Goal: Task Accomplishment & Management: Use online tool/utility

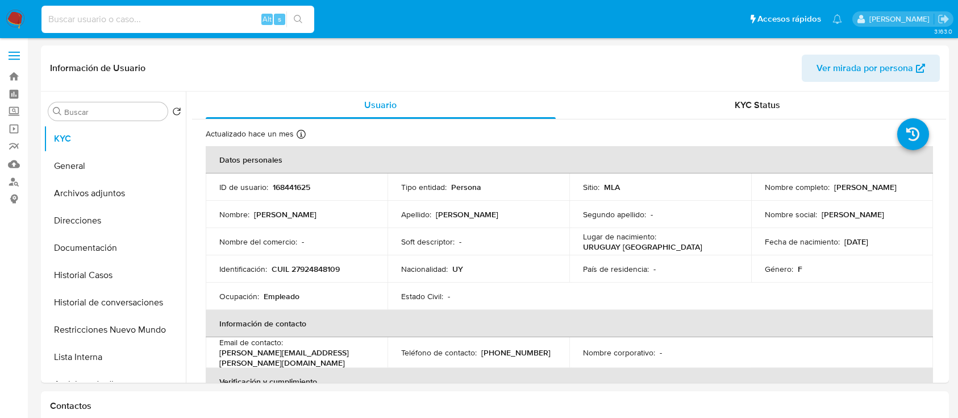
scroll to position [757, 0]
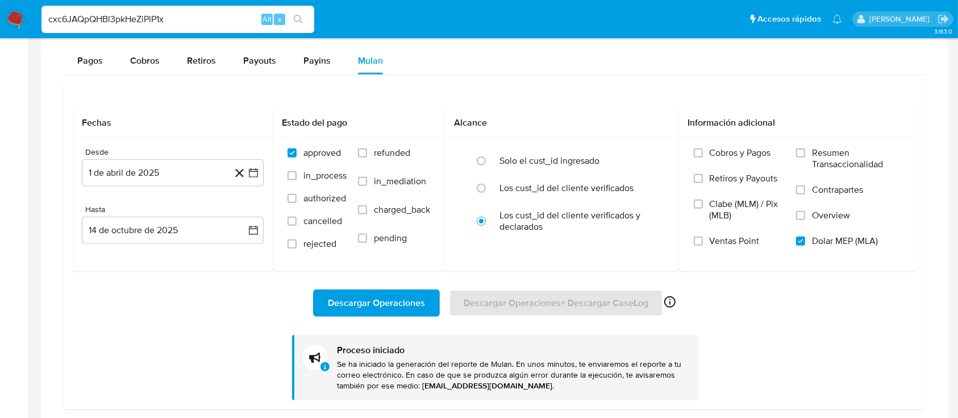
type input "cxc6JAQpQHBl3pkHeZiPlP1x"
click at [295, 23] on icon "search-icon" at bounding box center [298, 19] width 9 height 9
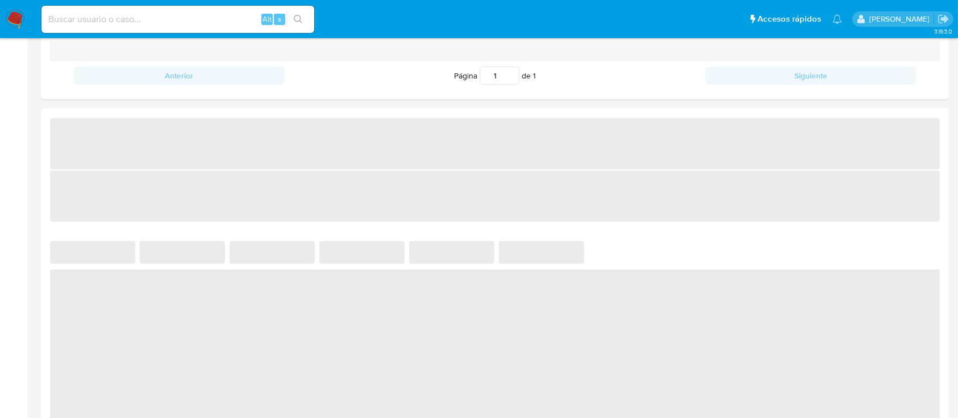
select select "10"
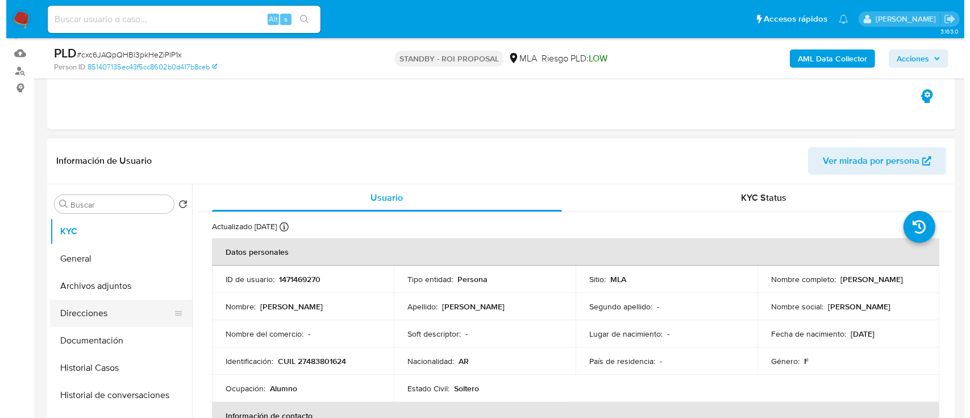
scroll to position [151, 0]
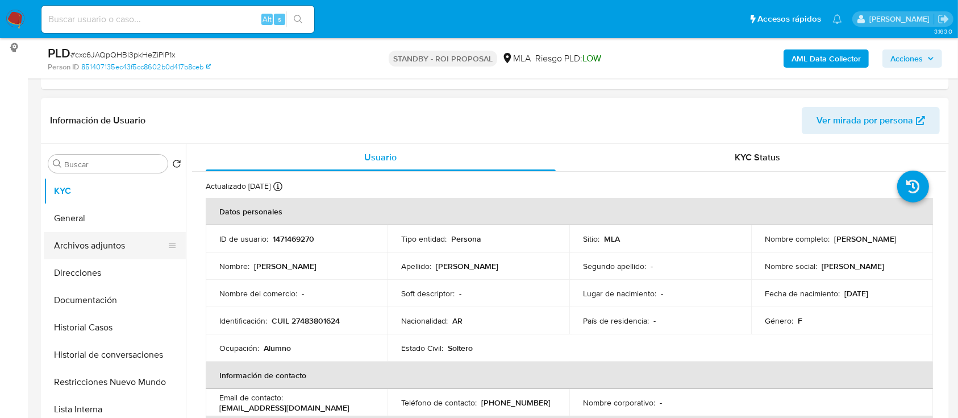
click at [145, 241] on button "Archivos adjuntos" at bounding box center [110, 245] width 133 height 27
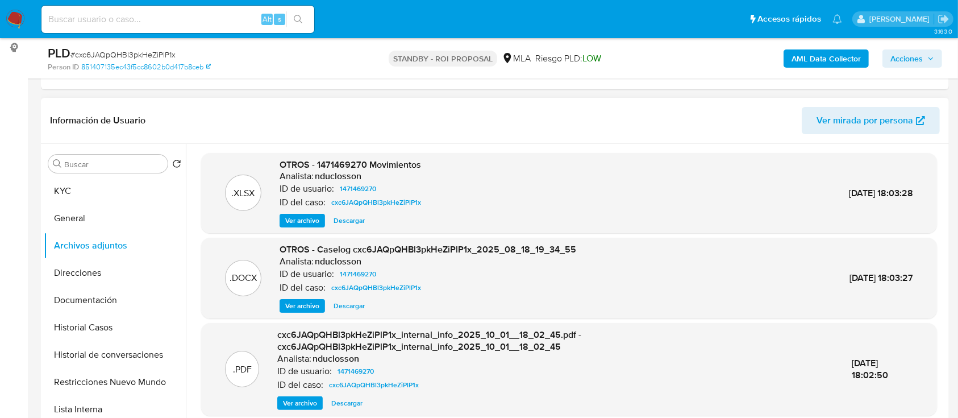
click at [295, 300] on span "Ver archivo" at bounding box center [302, 305] width 34 height 11
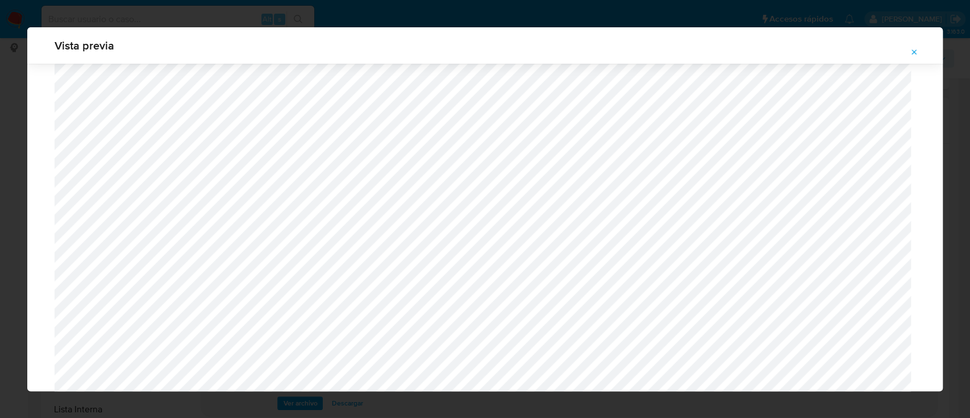
scroll to position [432, 0]
click at [907, 46] on button "Attachment preview" at bounding box center [914, 52] width 25 height 18
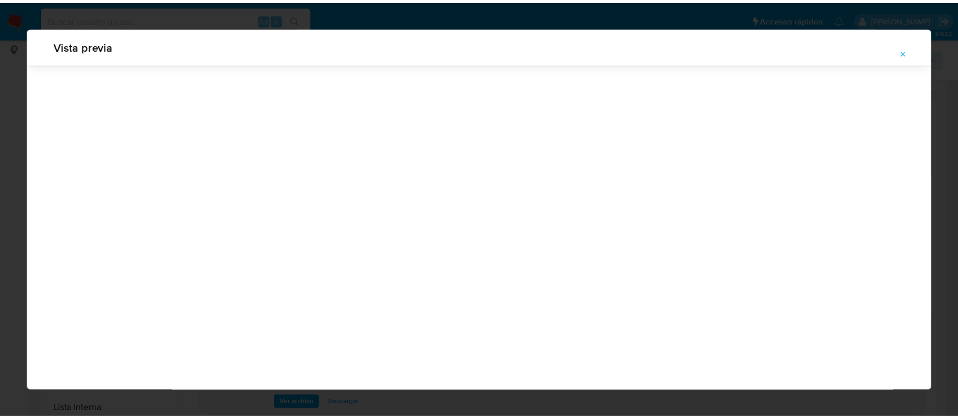
scroll to position [36, 0]
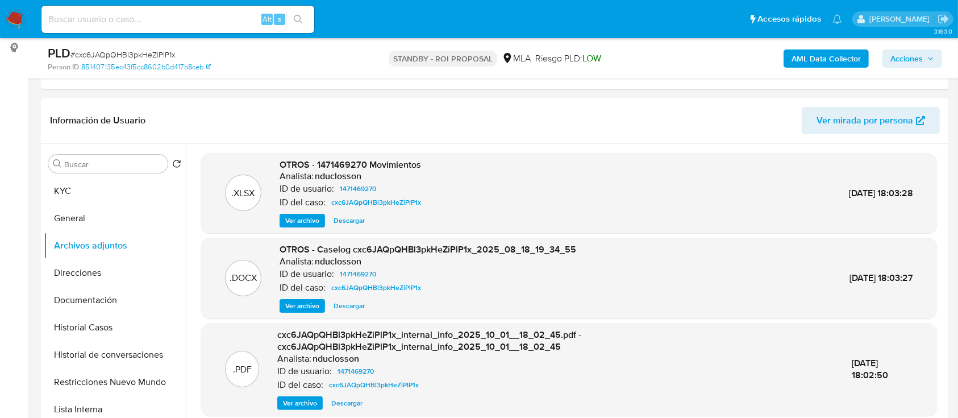
click at [122, 13] on input at bounding box center [177, 19] width 273 height 15
paste input "YFqYH1qz7yMbF6tax2xIrLlQ"
type input "YFqYH1qz7yMbF6tax2xIrLlQ"
click at [301, 23] on icon "search-icon" at bounding box center [298, 19] width 9 height 9
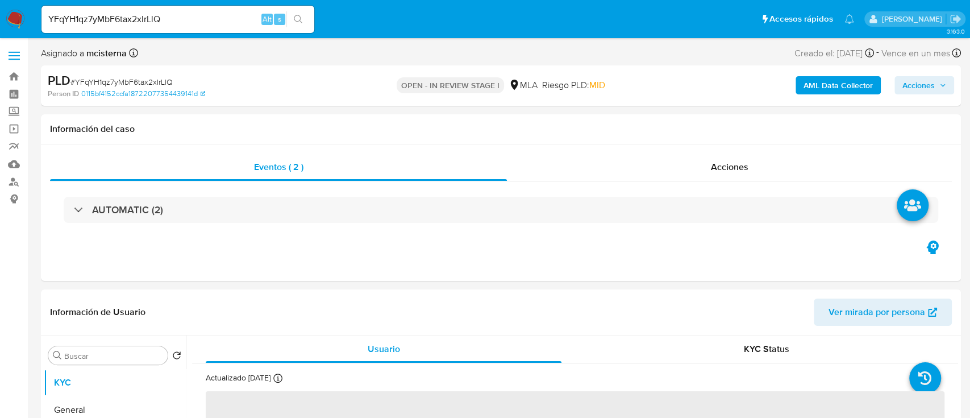
select select "10"
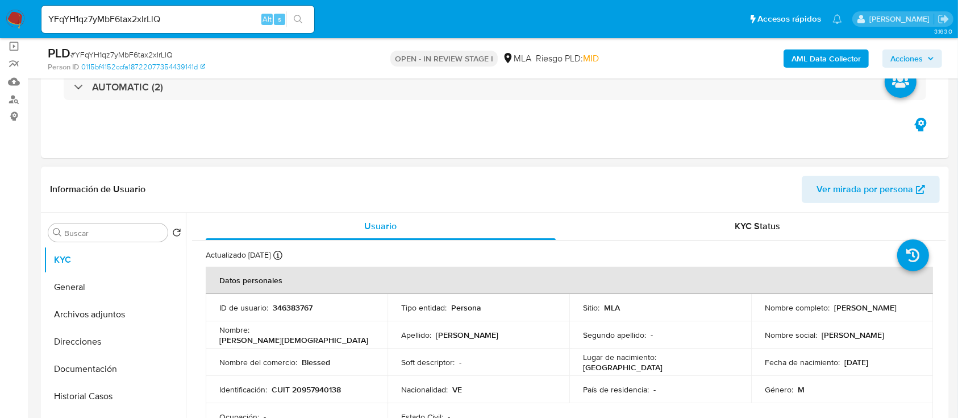
scroll to position [151, 0]
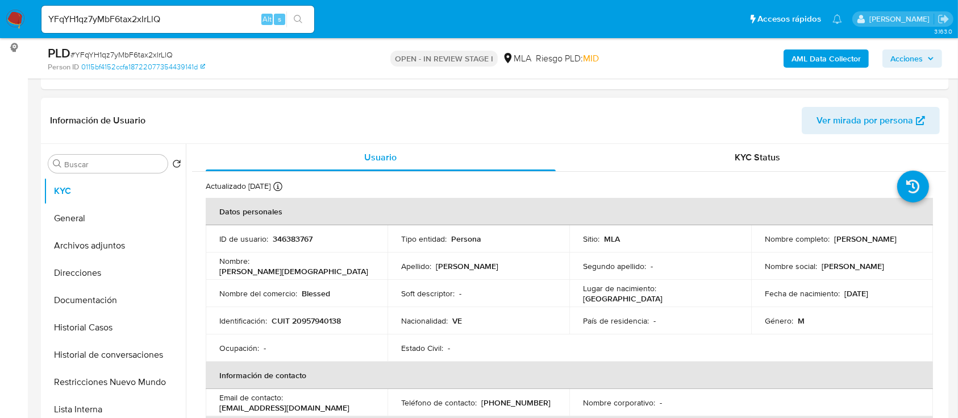
click at [299, 237] on p "346383767" at bounding box center [293, 239] width 40 height 10
copy p "346383767"
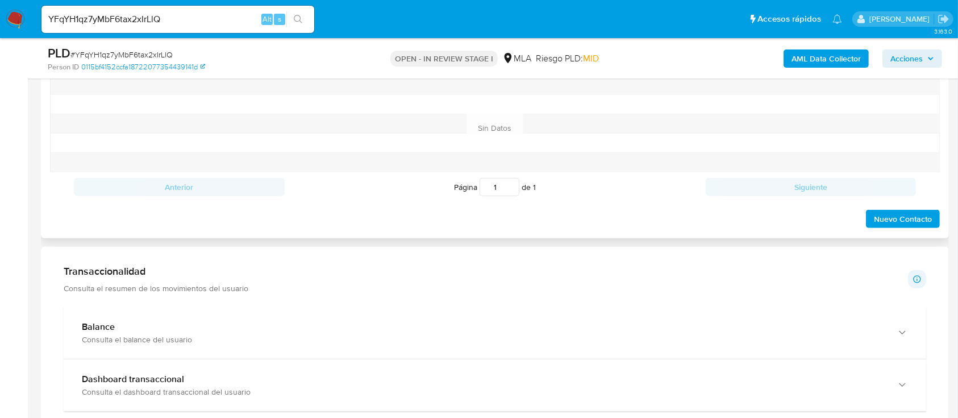
scroll to position [530, 0]
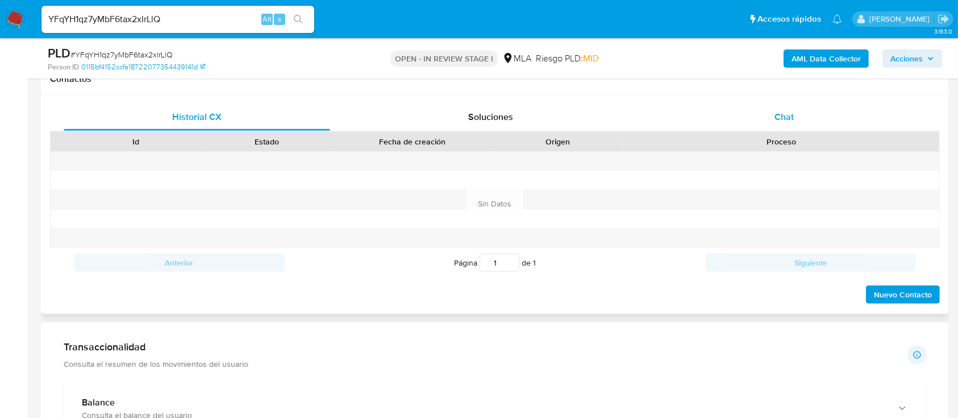
click at [782, 125] on div "Chat" at bounding box center [784, 116] width 266 height 27
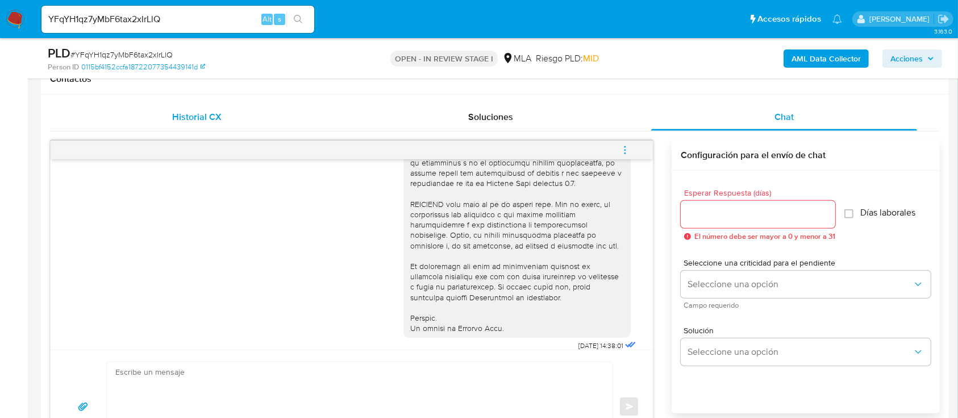
scroll to position [378, 0]
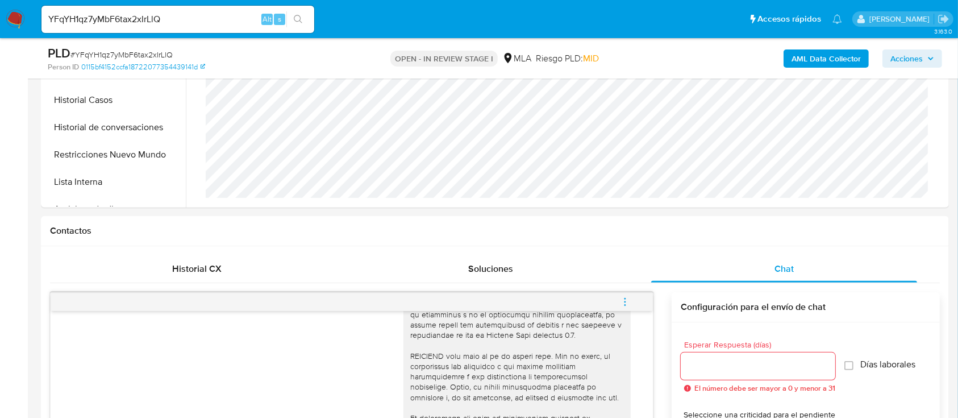
click at [627, 293] on span "menu-action" at bounding box center [625, 301] width 10 height 27
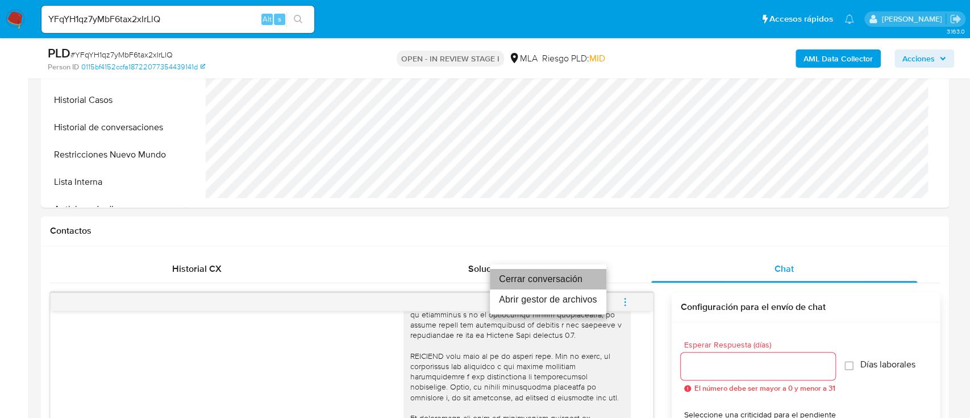
click at [573, 277] on li "Cerrar conversación" at bounding box center [548, 279] width 116 height 20
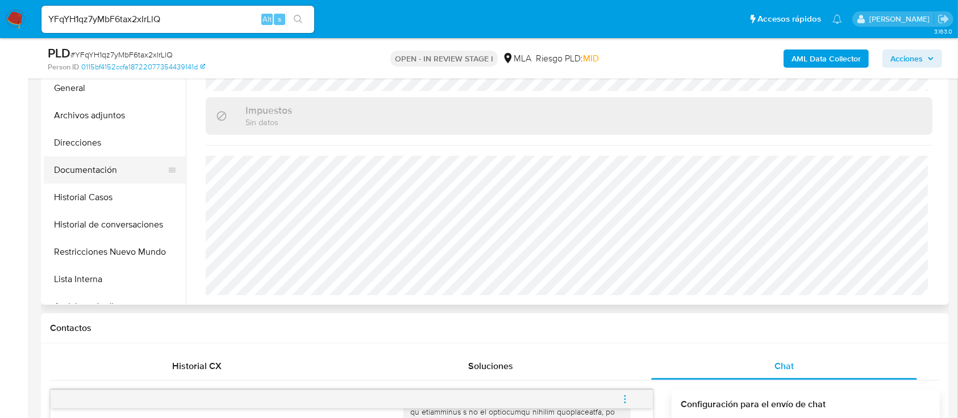
scroll to position [227, 0]
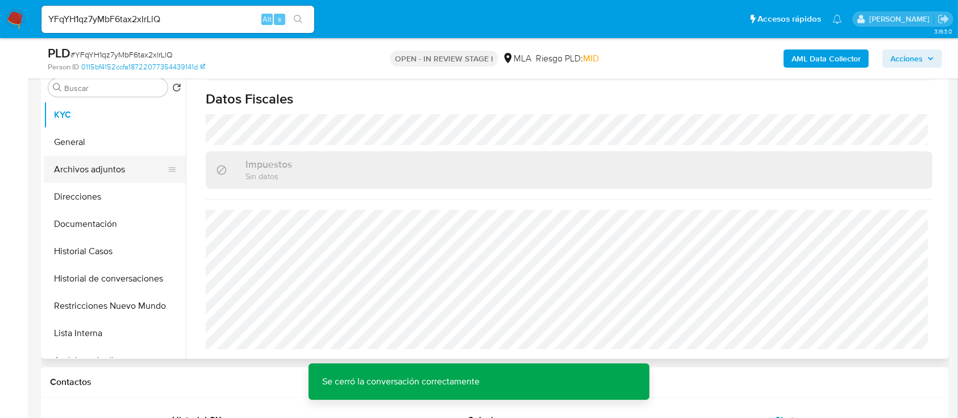
click at [136, 164] on button "Archivos adjuntos" at bounding box center [110, 169] width 133 height 27
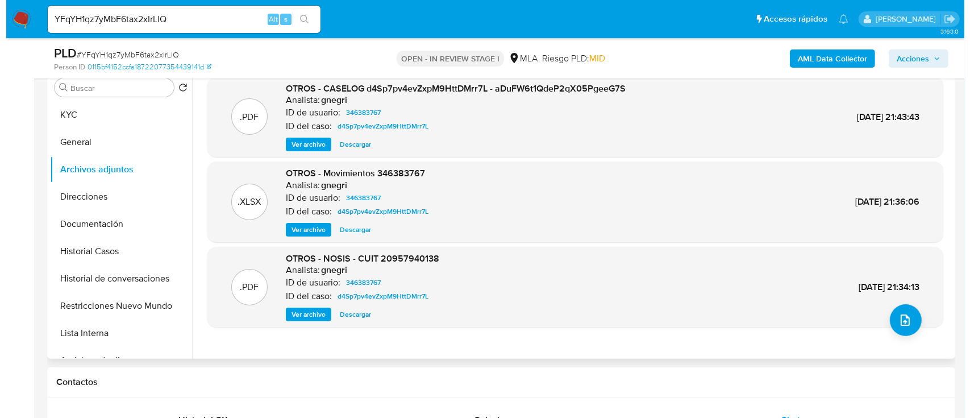
scroll to position [151, 0]
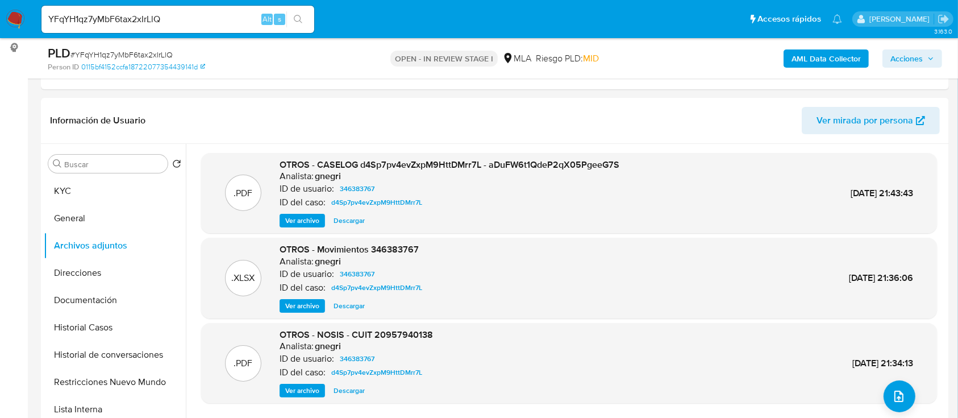
click at [834, 52] on b "AML Data Collector" at bounding box center [825, 58] width 69 height 18
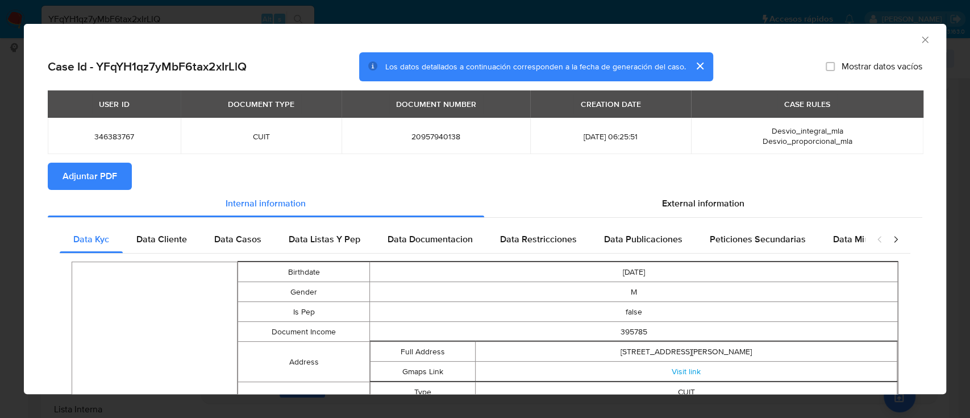
click at [67, 174] on span "Adjuntar PDF" at bounding box center [89, 176] width 55 height 25
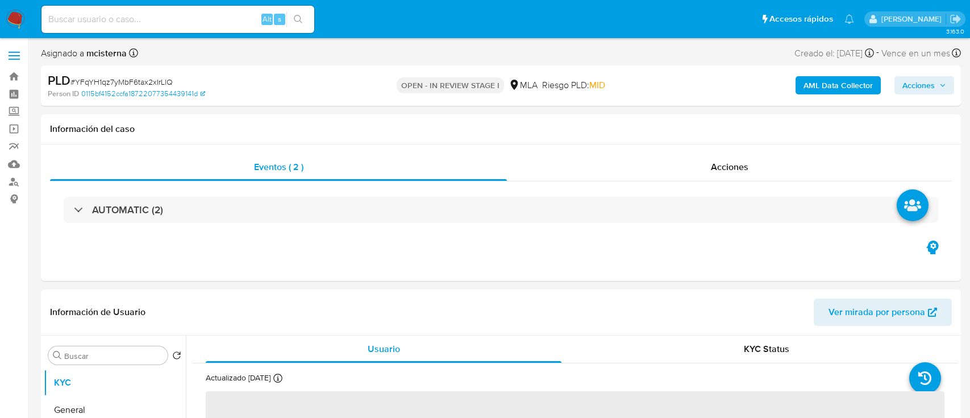
select select "10"
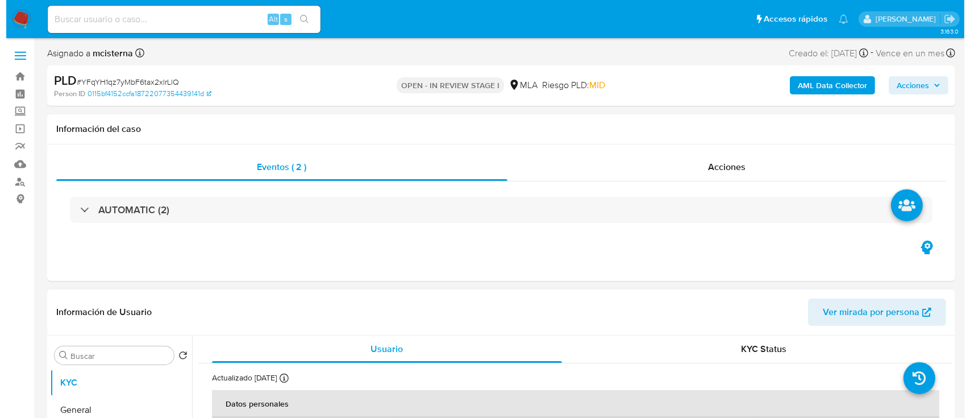
scroll to position [151, 0]
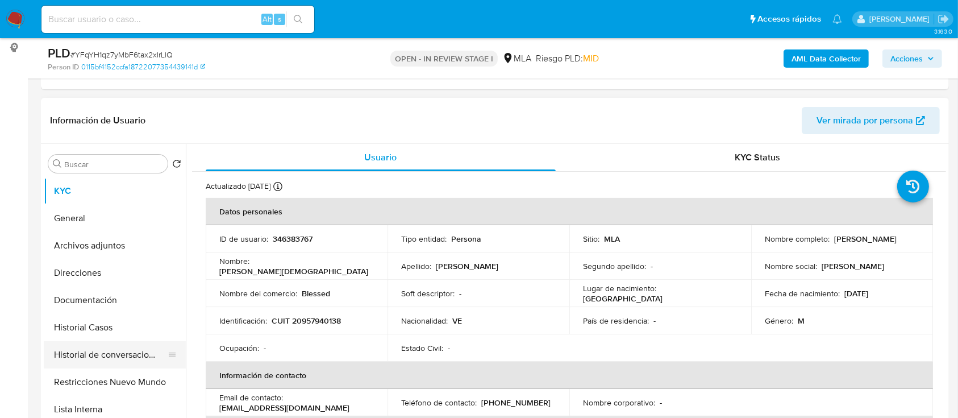
click at [121, 347] on button "Historial de conversaciones" at bounding box center [110, 354] width 133 height 27
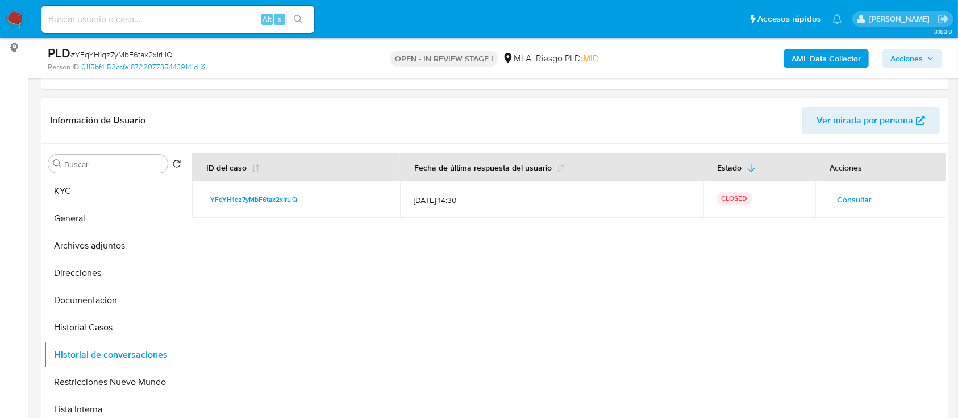
click at [843, 199] on span "Consultar" at bounding box center [854, 199] width 35 height 16
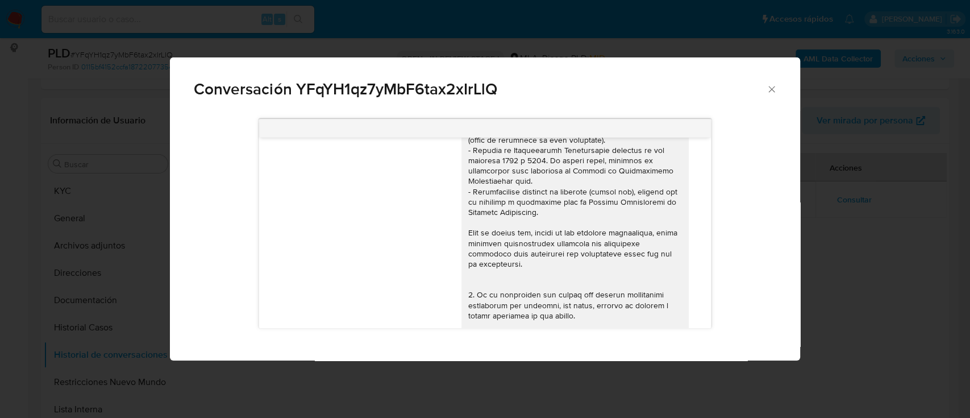
scroll to position [586, 0]
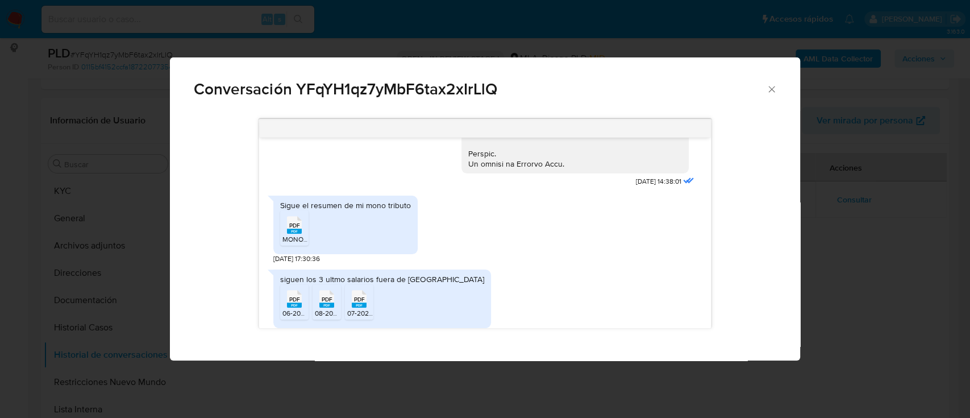
click at [159, 261] on div "Conversación YFqYH1qz7yMbF6tax2xIrLlQ 17/09/2025 14:38:01 Sigue el resumen de m…" at bounding box center [485, 209] width 970 height 418
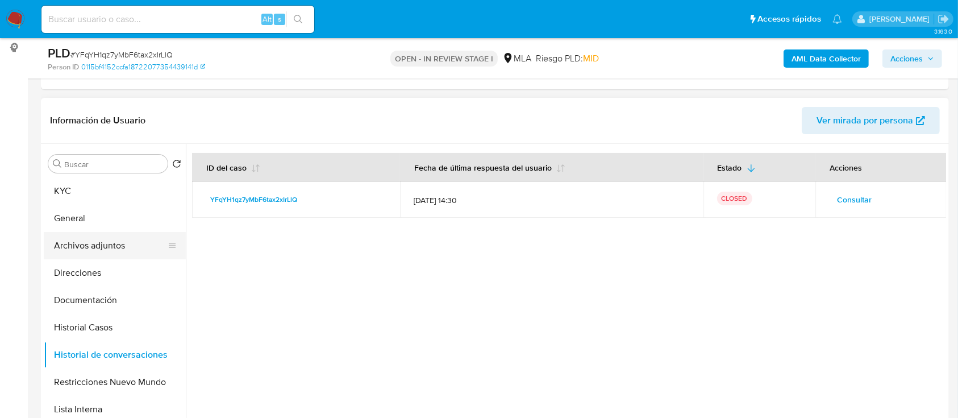
click at [98, 246] on button "Archivos adjuntos" at bounding box center [110, 245] width 133 height 27
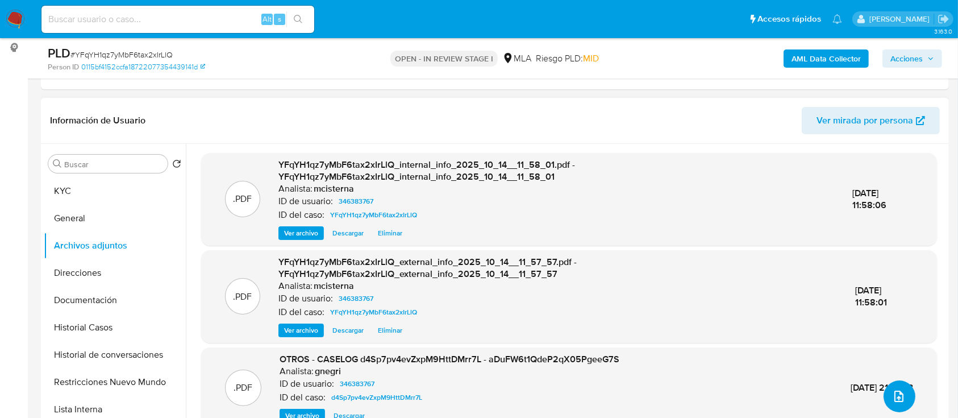
click at [894, 395] on icon "upload-file" at bounding box center [898, 395] width 9 height 11
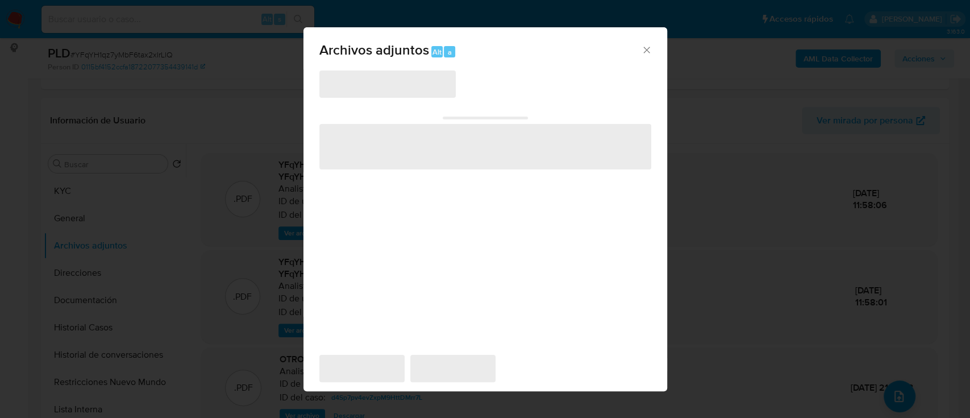
click at [374, 80] on span "‌" at bounding box center [387, 83] width 136 height 27
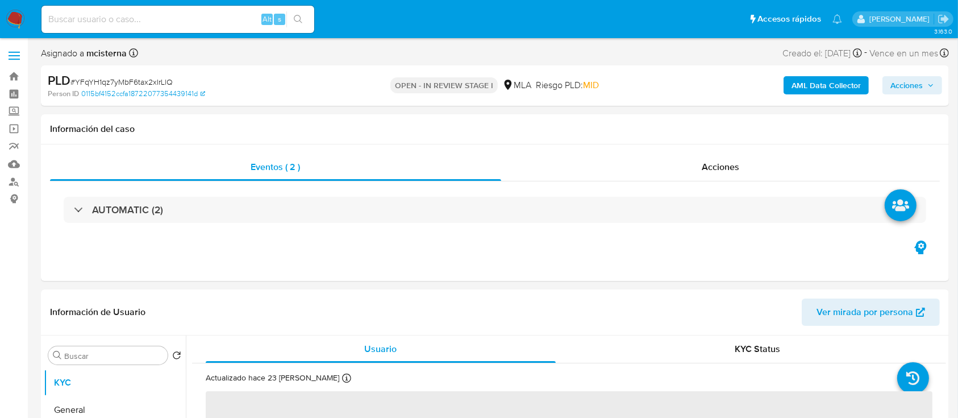
select select "10"
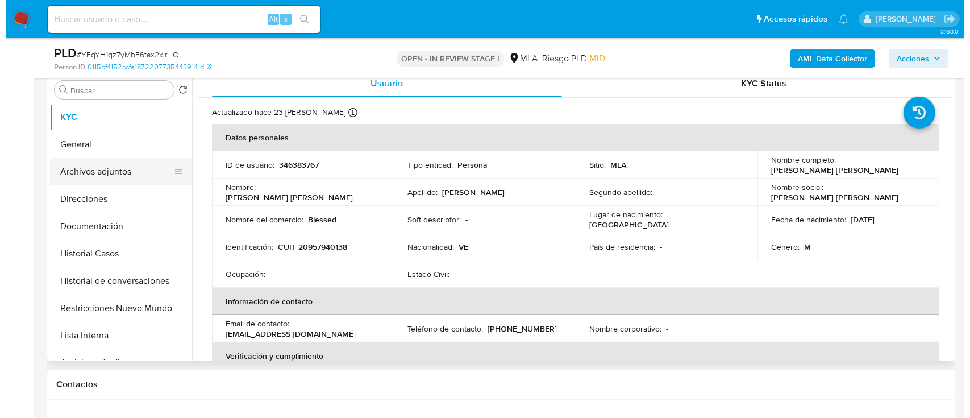
scroll to position [151, 0]
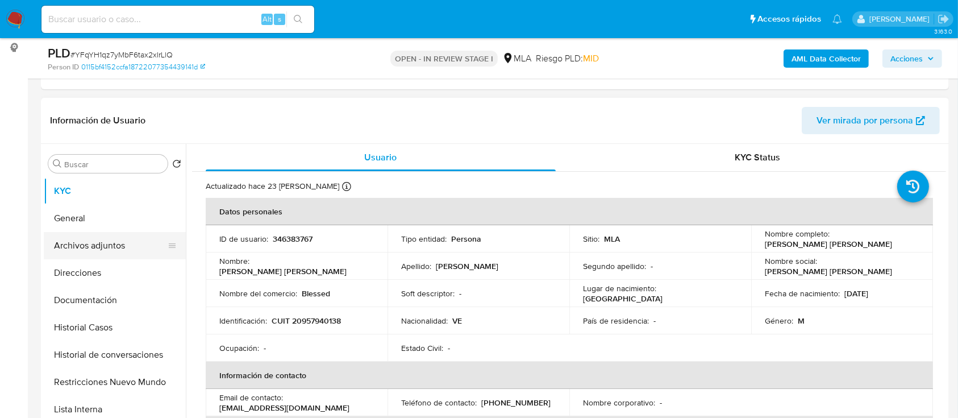
click at [131, 241] on button "Archivos adjuntos" at bounding box center [110, 245] width 133 height 27
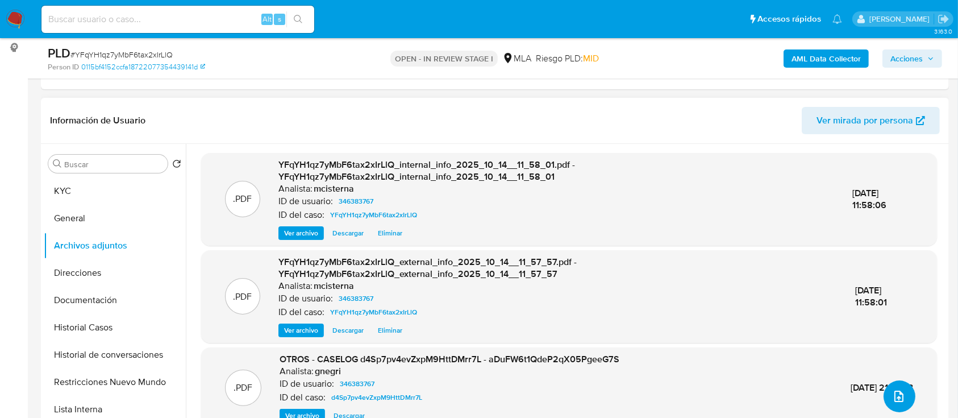
click at [883, 391] on button "upload-file" at bounding box center [899, 396] width 32 height 32
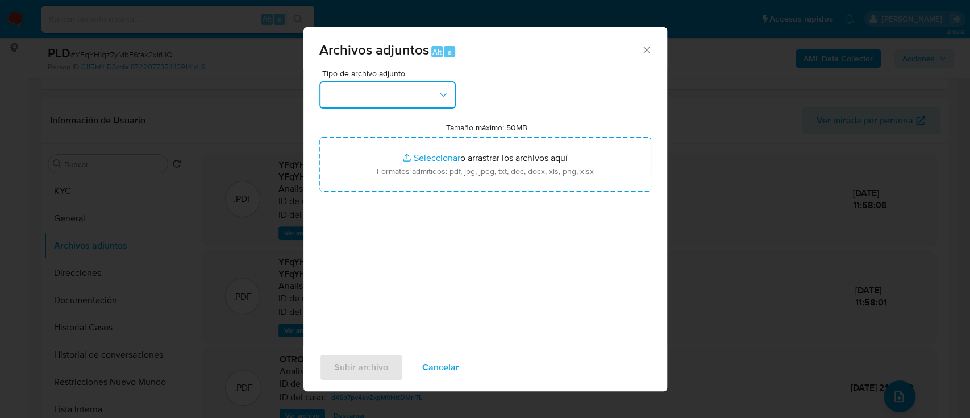
click at [397, 89] on button "button" at bounding box center [387, 94] width 136 height 27
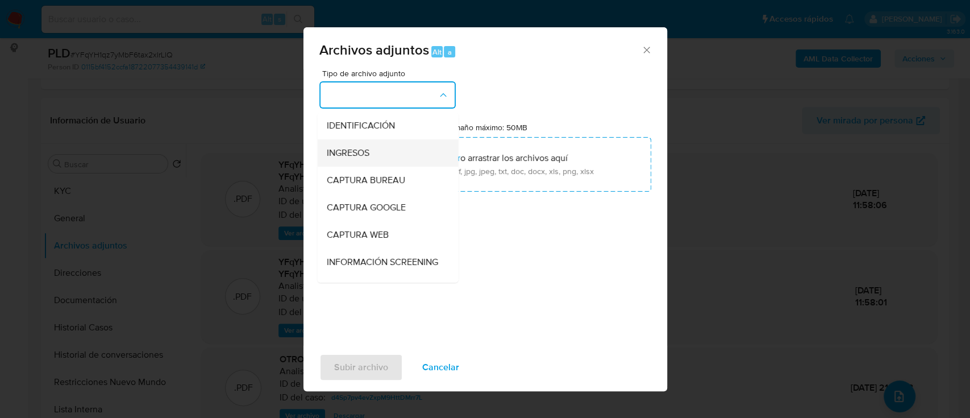
click at [357, 161] on div "INGRESOS" at bounding box center [384, 152] width 116 height 27
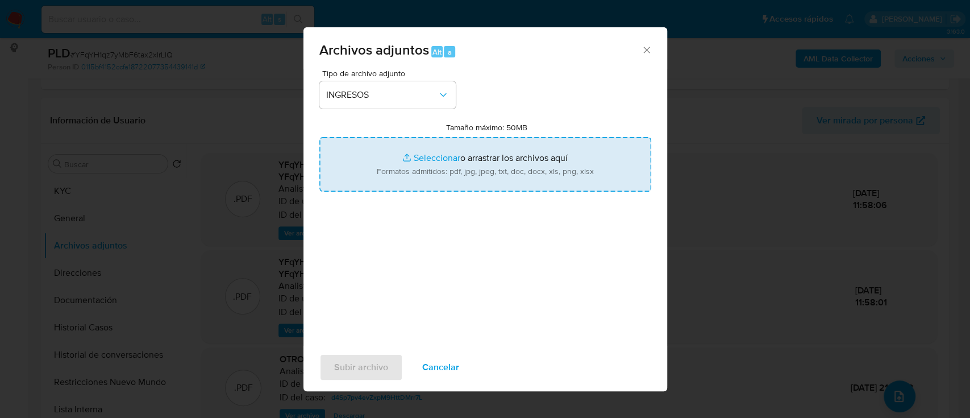
click at [408, 175] on input "Tamaño máximo: 50MB Seleccionar archivos" at bounding box center [485, 164] width 332 height 55
type input "C:\fakepath\346383767_74df445d-1e93-4a27-9bff-0041e0e6b875.pdf"
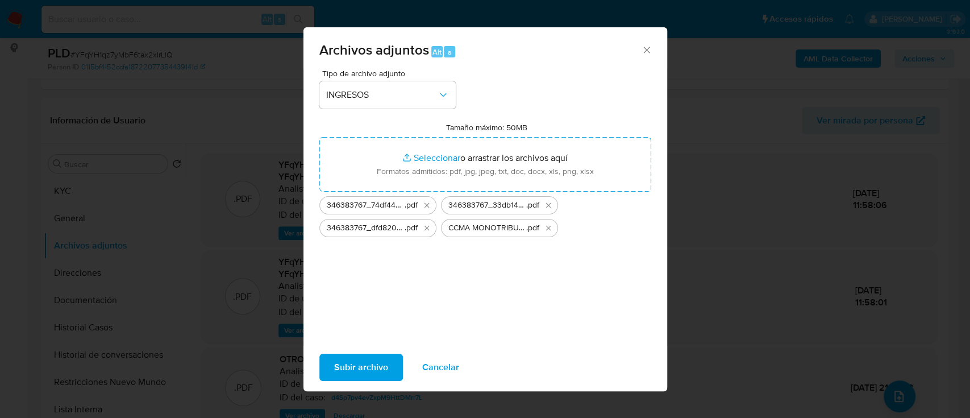
click at [327, 359] on button "Subir archivo" at bounding box center [361, 366] width 84 height 27
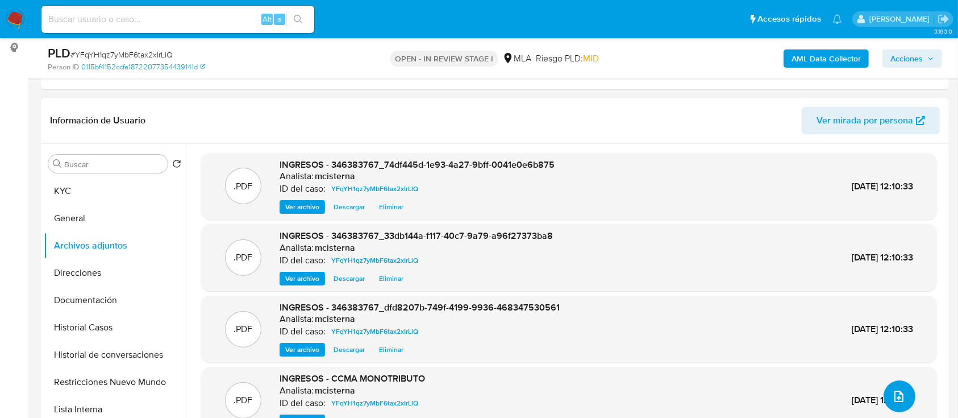
click at [901, 401] on span "upload-file" at bounding box center [899, 396] width 14 height 14
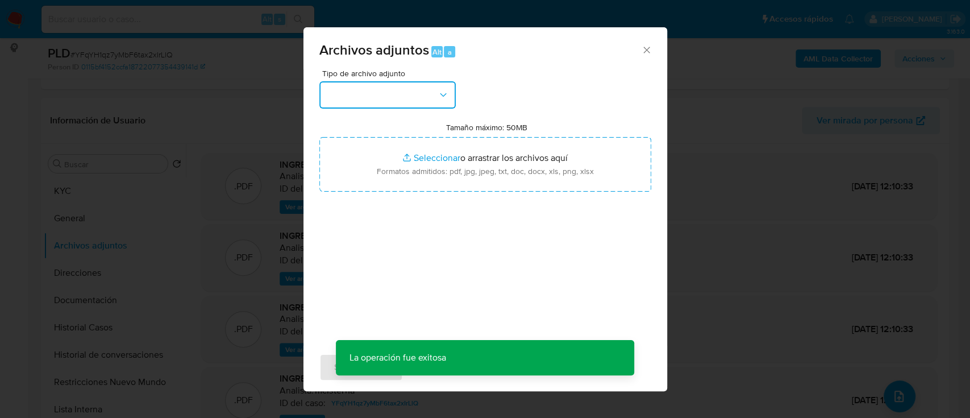
click at [344, 91] on button "button" at bounding box center [387, 94] width 136 height 27
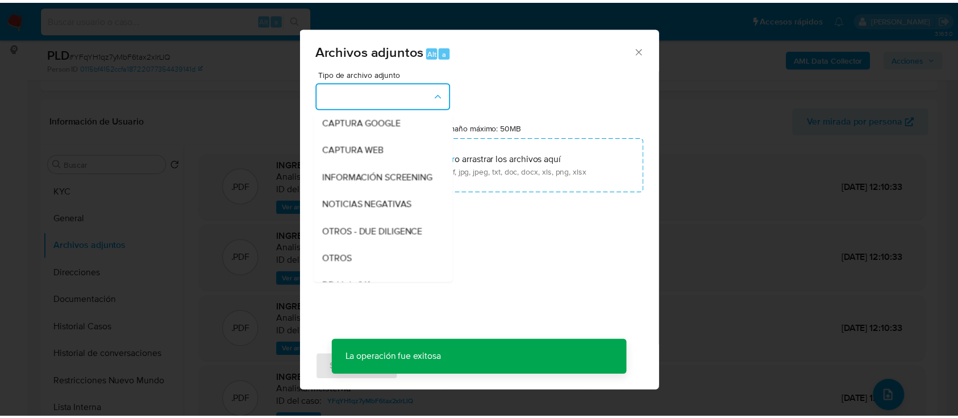
scroll to position [227, 0]
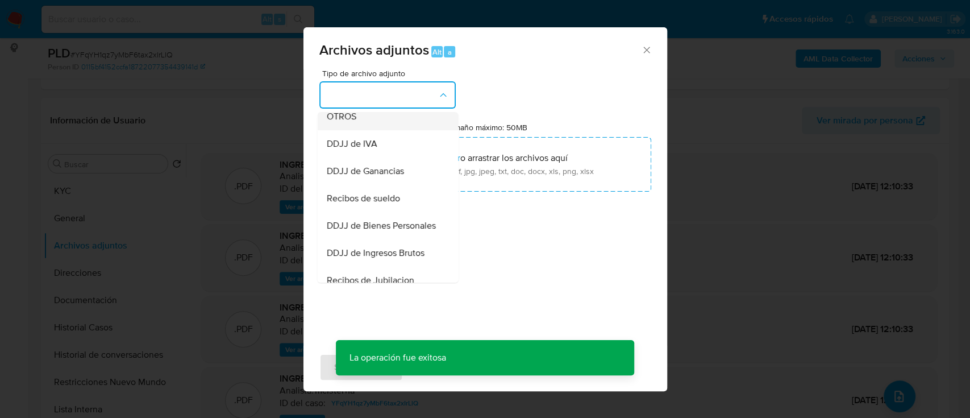
click at [380, 130] on div "OTROS" at bounding box center [384, 116] width 116 height 27
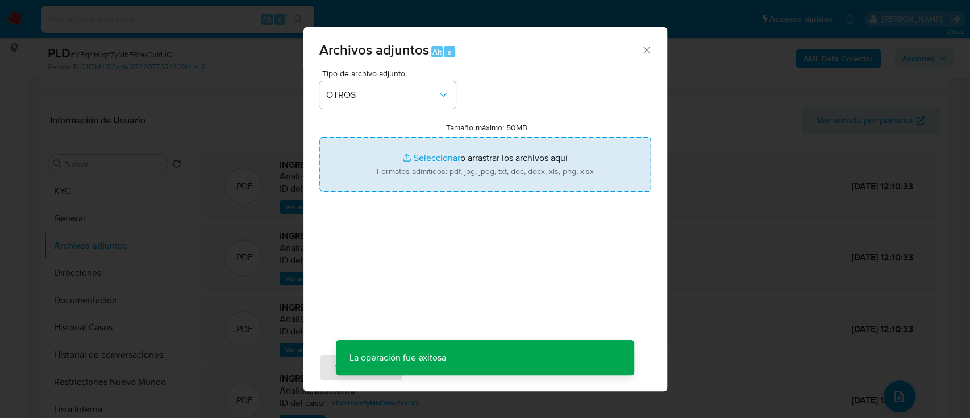
click at [470, 164] on input "Tamaño máximo: 50MB Seleccionar archivos" at bounding box center [485, 164] width 332 height 55
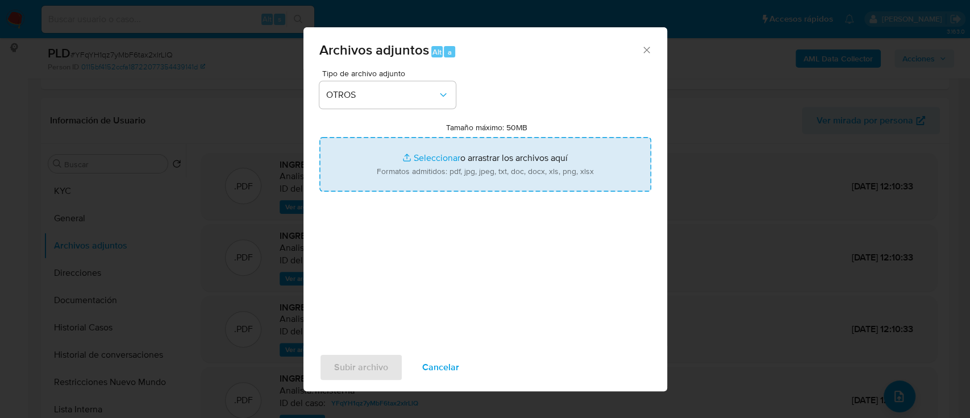
type input "C:\fakepath\Caselog YFqYH1qz7yMbF6tax2xIrLlQ_2025_09_17_22_35_25.docx"
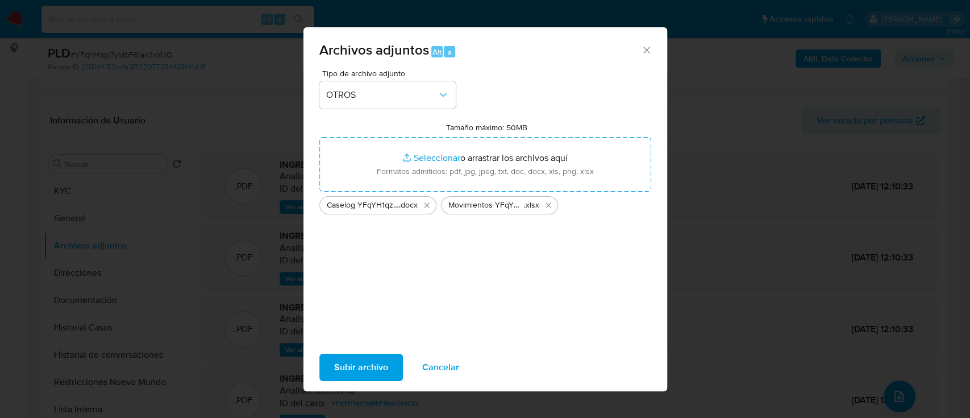
click at [368, 366] on span "Subir archivo" at bounding box center [361, 367] width 54 height 25
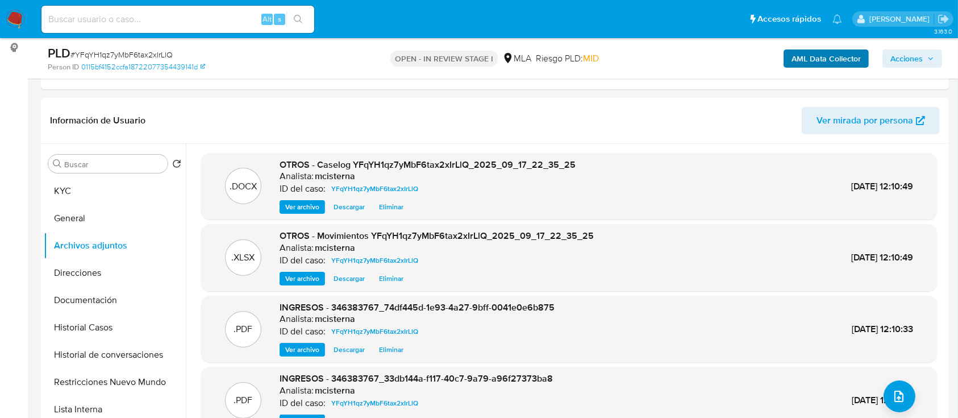
drag, startPoint x: 913, startPoint y: 62, endPoint x: 845, endPoint y: 64, distance: 67.6
click at [913, 63] on span "Acciones" at bounding box center [906, 58] width 32 height 18
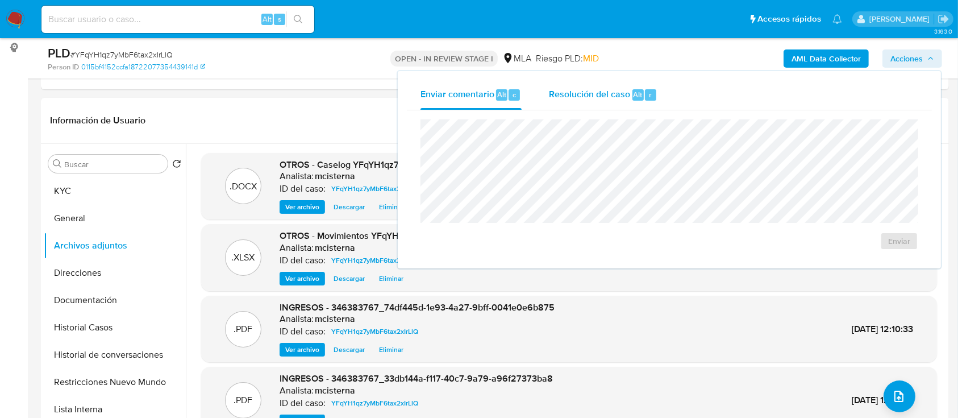
click at [609, 102] on div "Resolución del caso Alt r" at bounding box center [603, 95] width 109 height 30
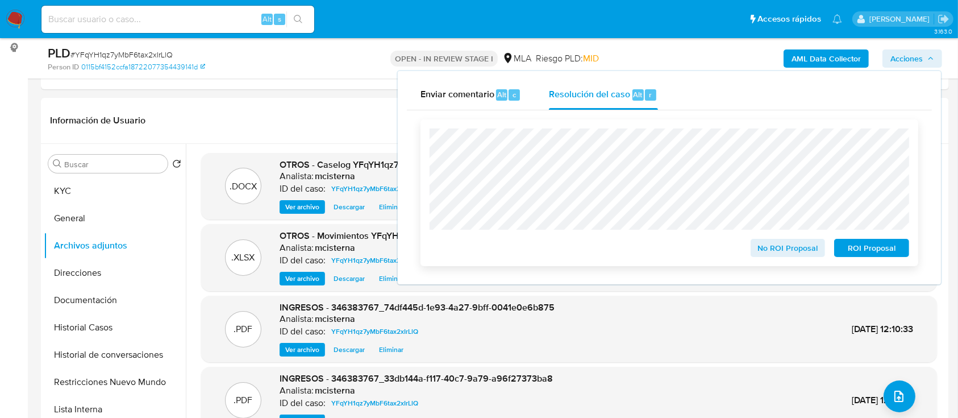
click at [770, 253] on span "No ROI Proposal" at bounding box center [787, 248] width 59 height 16
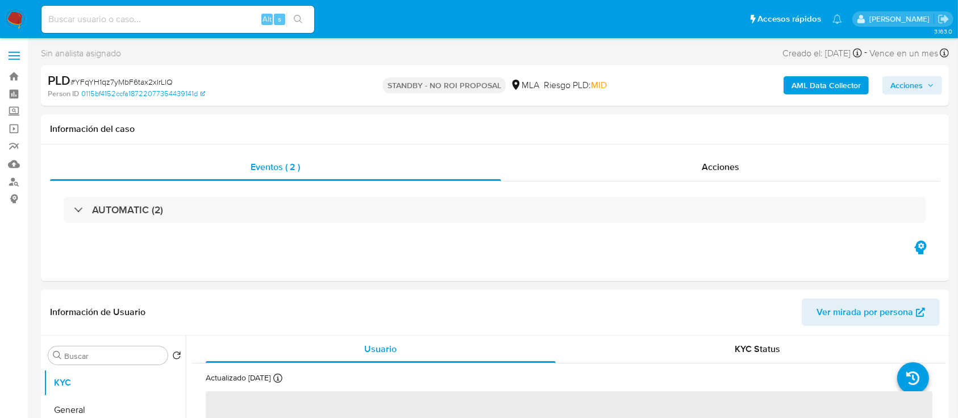
select select "10"
click at [231, 31] on div "Alt s" at bounding box center [177, 19] width 273 height 27
click at [227, 21] on input at bounding box center [177, 19] width 273 height 15
paste input "b1YzvzqXFy7FEJDcIDMY1rD0"
type input "b1YzvzqXFy7FEJDcIDMY1rD0"
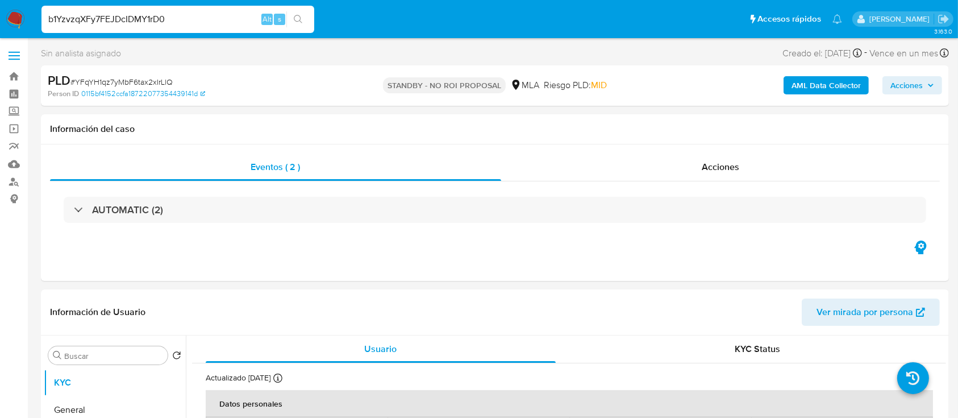
click at [309, 22] on button "search-icon" at bounding box center [297, 19] width 23 height 16
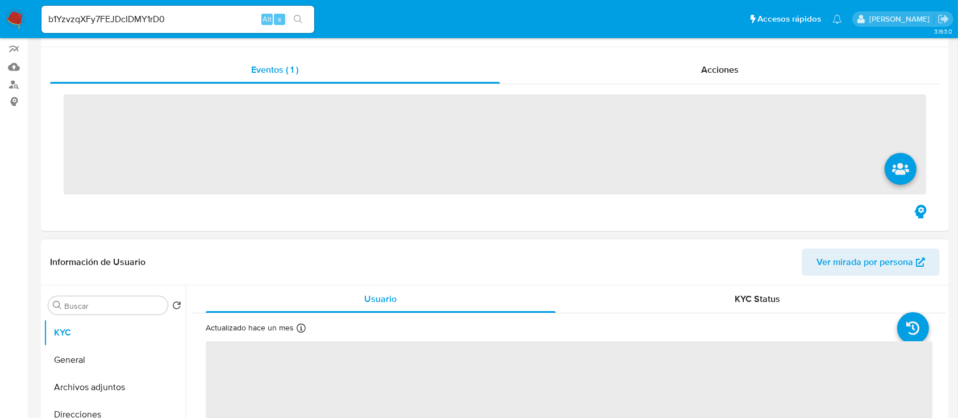
scroll to position [303, 0]
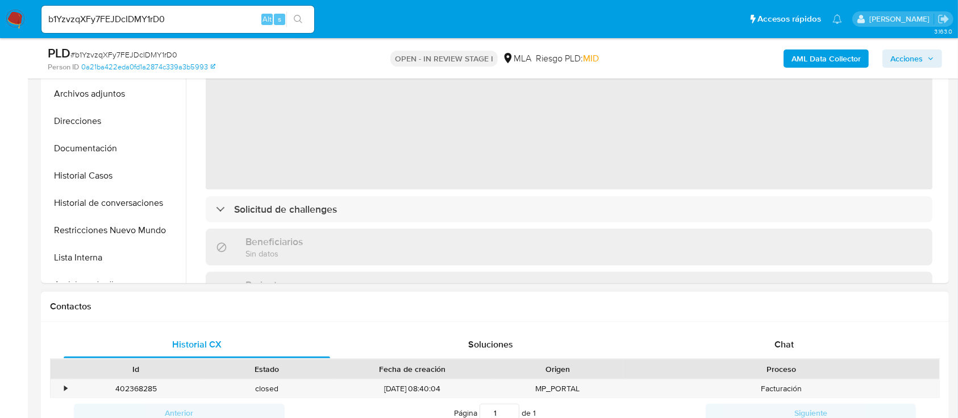
click at [778, 369] on div "Proceso" at bounding box center [781, 368] width 300 height 11
click at [779, 341] on span "Chat" at bounding box center [783, 343] width 19 height 13
select select "10"
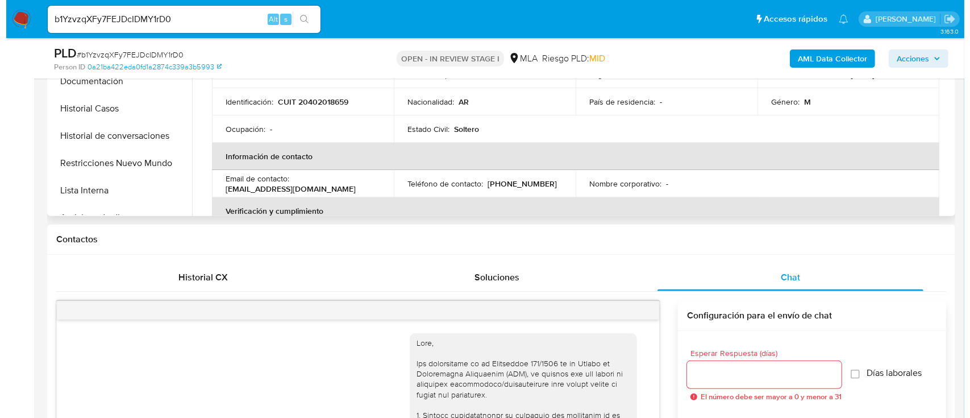
scroll to position [227, 0]
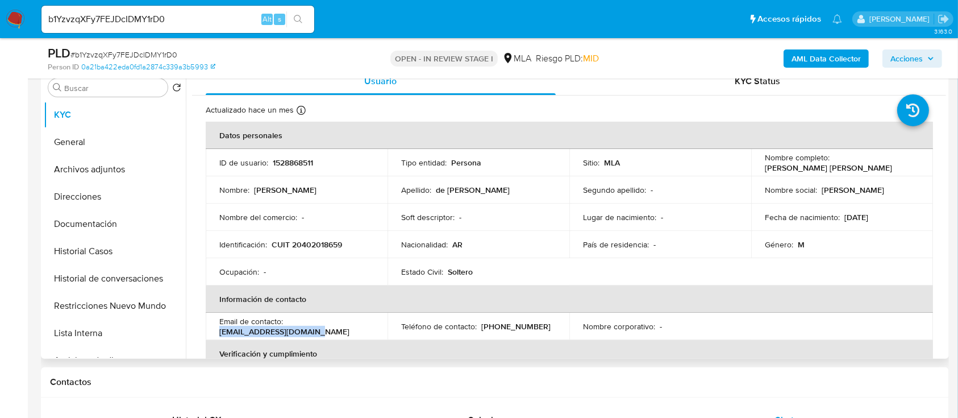
drag, startPoint x: 218, startPoint y: 332, endPoint x: 313, endPoint y: 332, distance: 95.5
click at [313, 332] on td "Email de contacto : marcosdecicco2@gmail.com" at bounding box center [297, 325] width 182 height 27
drag, startPoint x: 332, startPoint y: 332, endPoint x: 218, endPoint y: 338, distance: 113.8
click at [218, 338] on td "Email de contacto : marcosdecicco2@gmail.com" at bounding box center [297, 325] width 182 height 27
copy p "[EMAIL_ADDRESS][DOMAIN_NAME]"
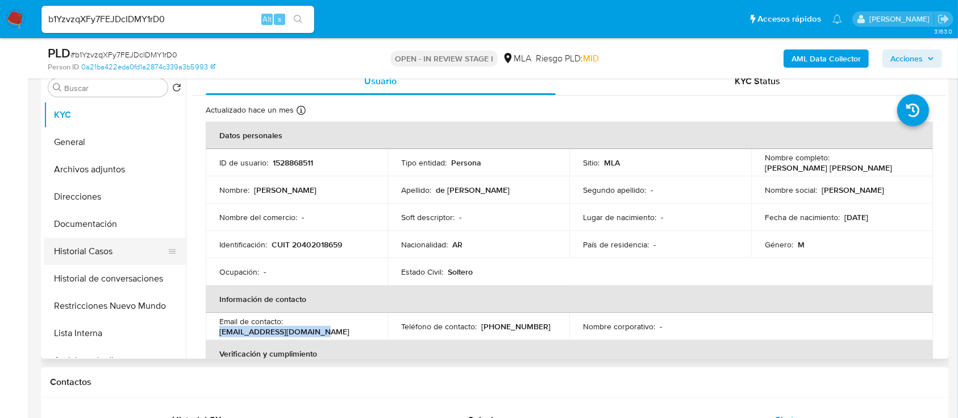
click at [117, 243] on button "Historial Casos" at bounding box center [110, 250] width 133 height 27
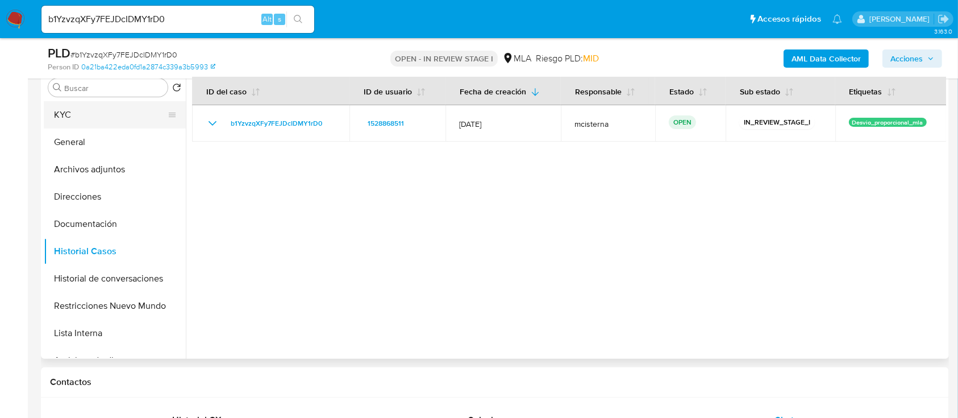
click at [122, 111] on button "KYC" at bounding box center [110, 114] width 133 height 27
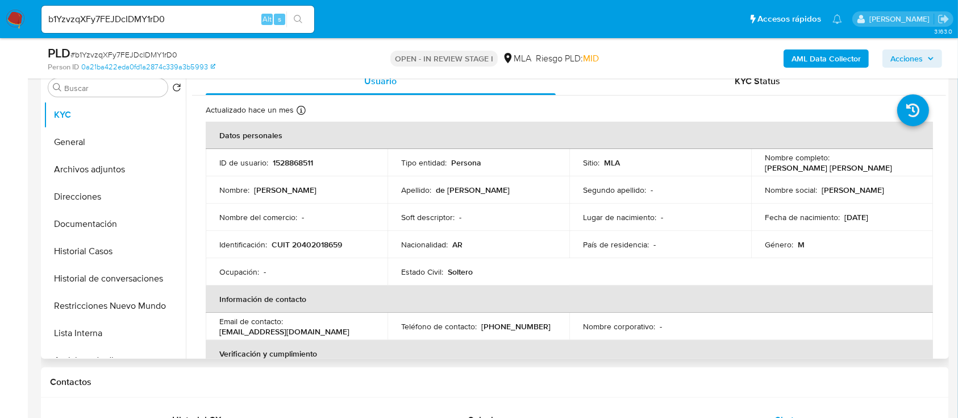
click at [303, 159] on p "1528868511" at bounding box center [293, 162] width 40 height 10
copy p "1528868511"
click at [808, 73] on div "PLD # b1YzvzqXFy7FEJDcIDMY1rD0 Person ID 0a21ba422eda0fd1a2874c339a3b5993 OPEN …" at bounding box center [495, 58] width 908 height 40
click at [808, 64] on b "AML Data Collector" at bounding box center [825, 58] width 69 height 18
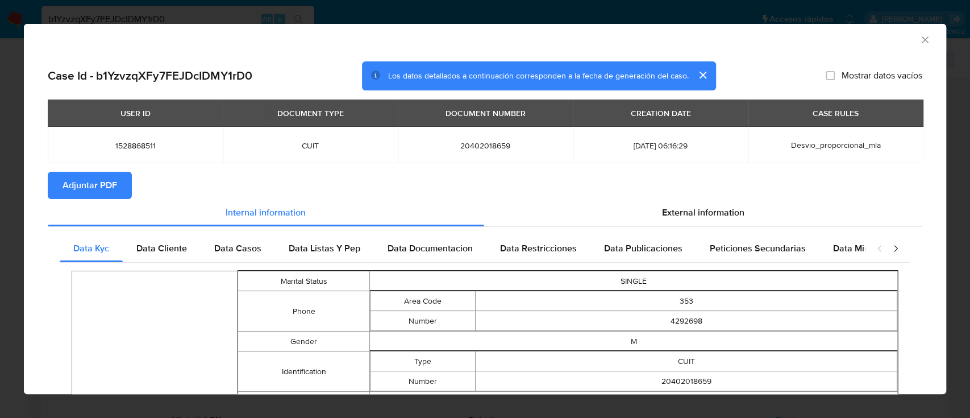
click at [86, 175] on span "Adjuntar PDF" at bounding box center [89, 185] width 55 height 25
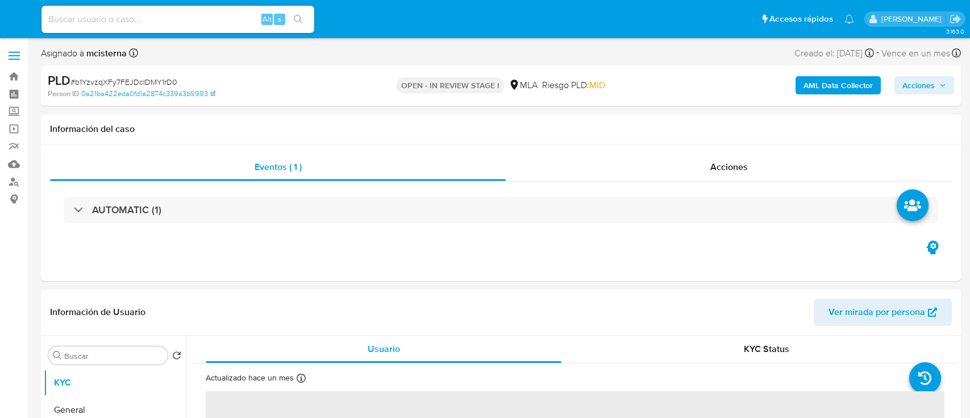
select select "10"
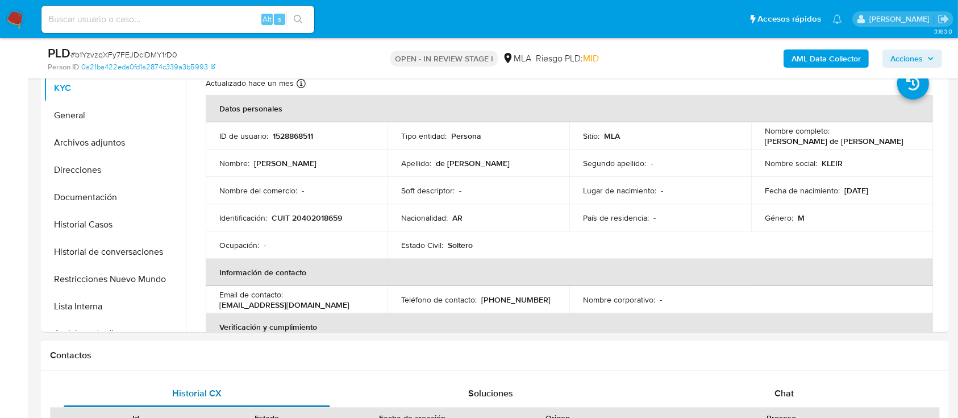
scroll to position [303, 0]
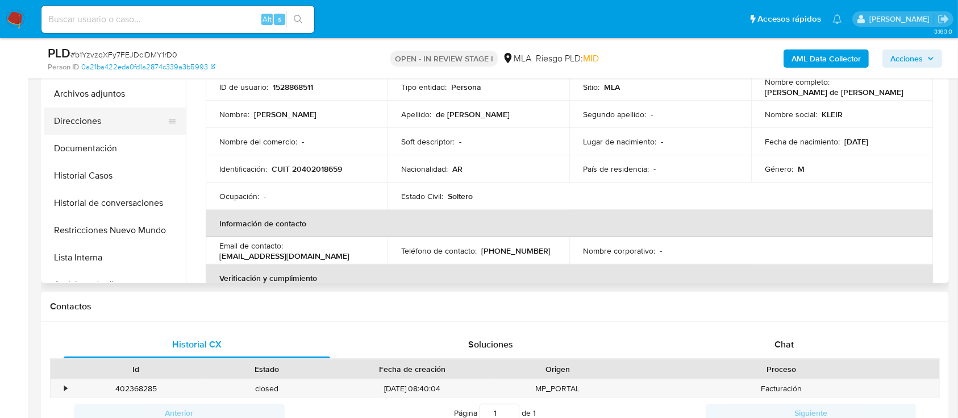
click at [84, 118] on button "Direcciones" at bounding box center [110, 120] width 133 height 27
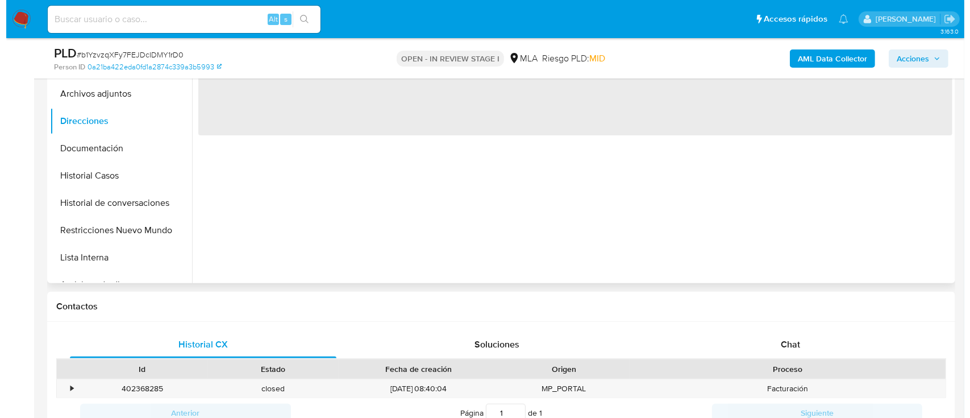
scroll to position [227, 0]
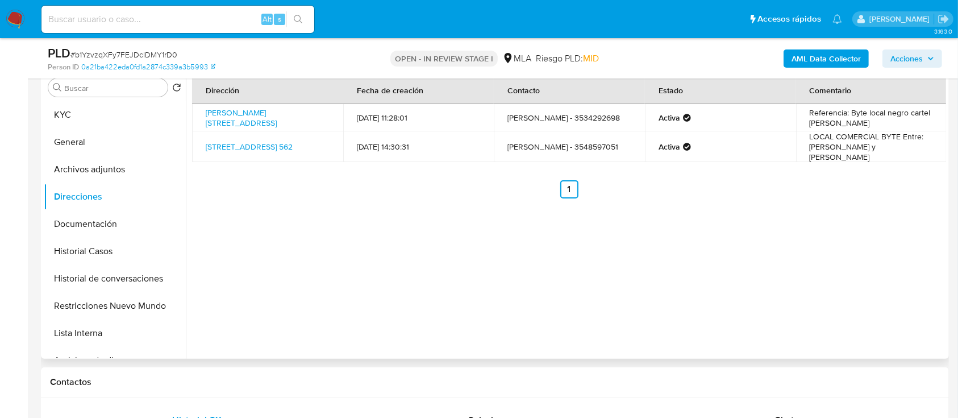
drag, startPoint x: 303, startPoint y: 152, endPoint x: 205, endPoint y: 137, distance: 99.5
click at [205, 137] on td "[STREET_ADDRESS] 562" at bounding box center [267, 146] width 151 height 31
copy link "[STREET_ADDRESS] 562"
click at [883, 139] on td "LOCAL COMERCIAL BYTE Entre: [PERSON_NAME] y [PERSON_NAME]" at bounding box center [871, 146] width 151 height 31
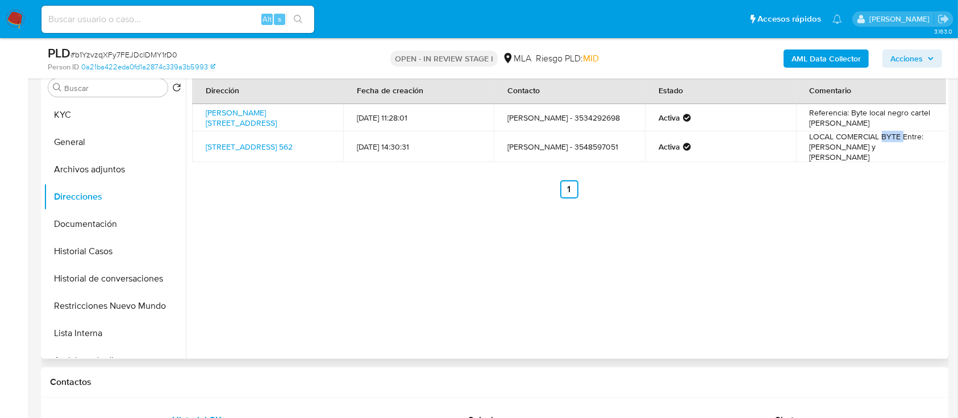
copy td "BYTE"
drag, startPoint x: 195, startPoint y: 141, endPoint x: 309, endPoint y: 144, distance: 113.7
click at [309, 144] on td "[STREET_ADDRESS] 562" at bounding box center [267, 146] width 151 height 31
copy link "[STREET_ADDRESS]"
click at [101, 152] on button "General" at bounding box center [110, 141] width 133 height 27
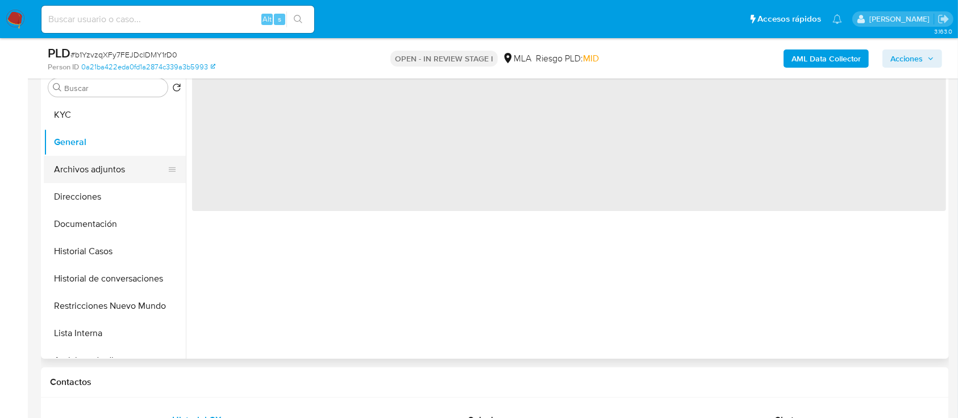
click at [110, 164] on button "Archivos adjuntos" at bounding box center [110, 169] width 133 height 27
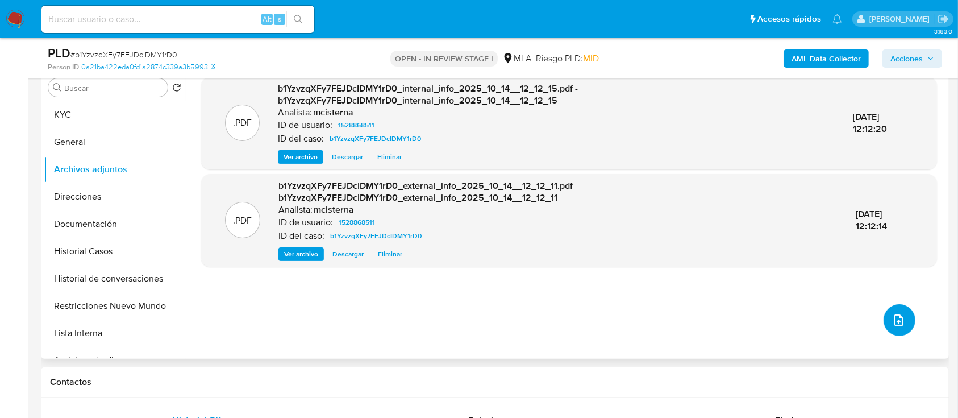
click at [894, 324] on icon "upload-file" at bounding box center [899, 320] width 14 height 14
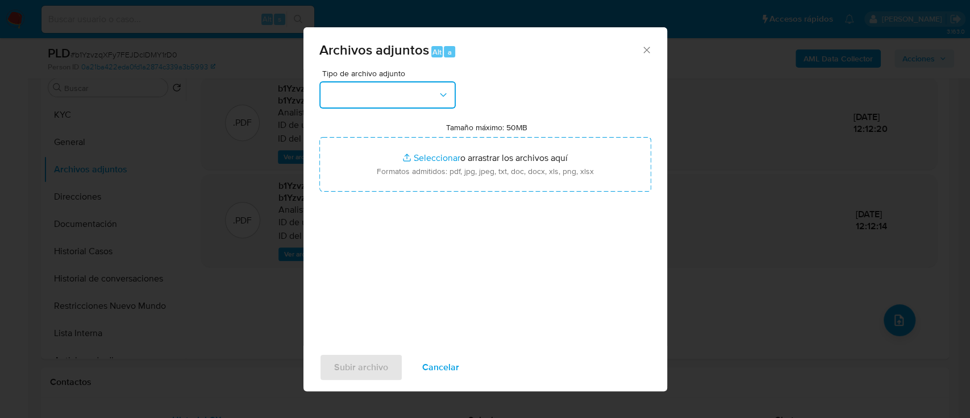
click at [378, 98] on button "button" at bounding box center [387, 94] width 136 height 27
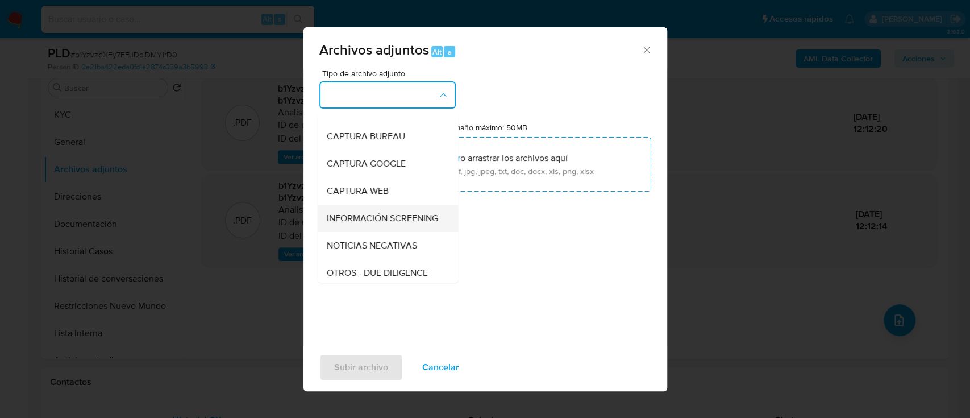
scroll to position [76, 0]
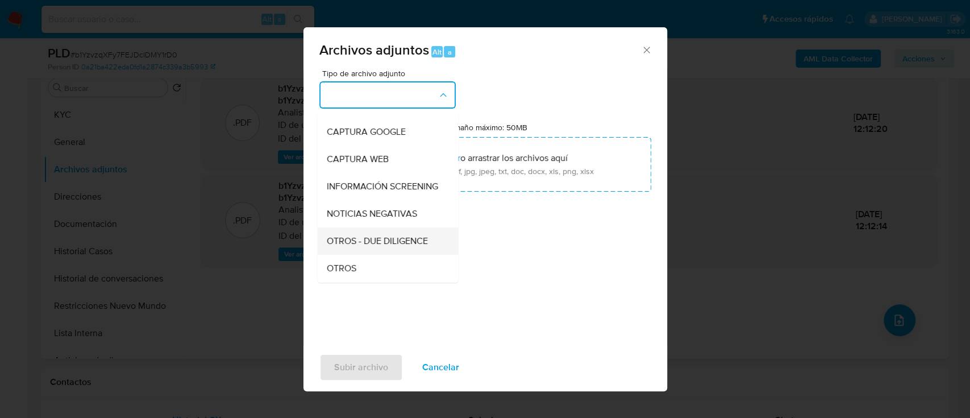
click at [377, 255] on div "OTROS - DUE DILIGENCE" at bounding box center [384, 240] width 116 height 27
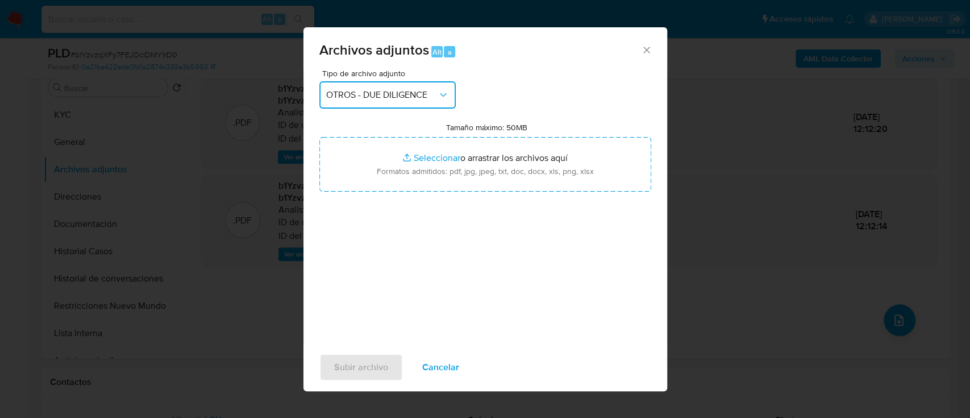
click at [377, 93] on span "OTROS - DUE DILIGENCE" at bounding box center [381, 94] width 111 height 11
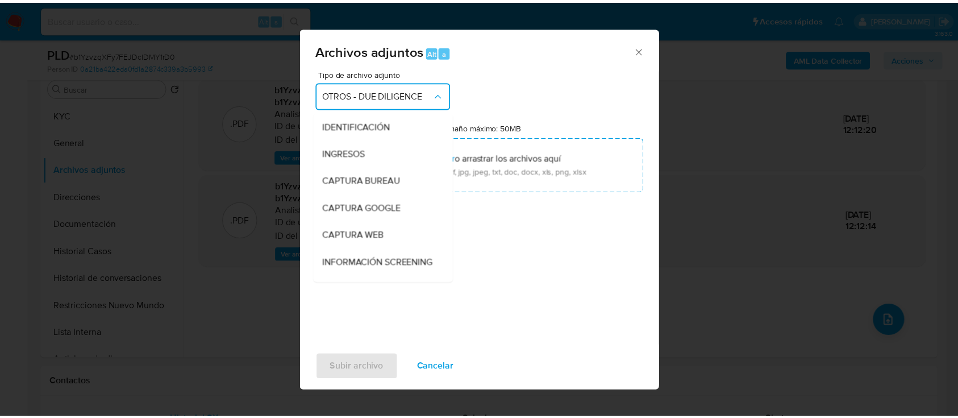
scroll to position [131, 0]
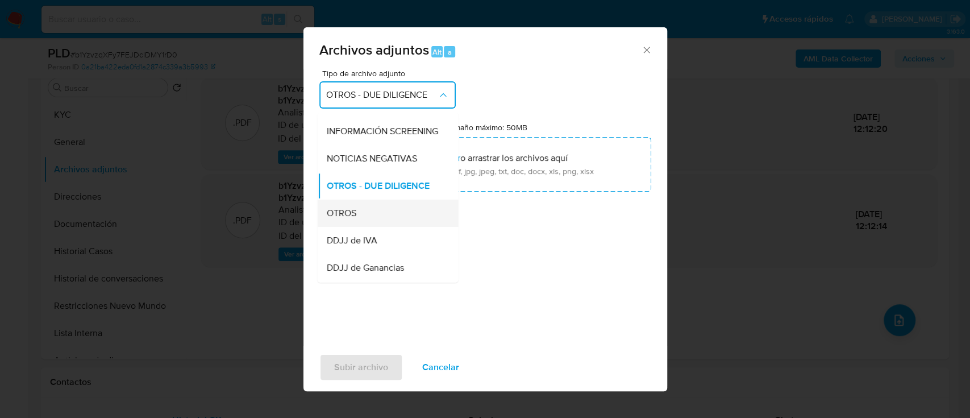
click at [368, 220] on div "OTROS" at bounding box center [384, 212] width 116 height 27
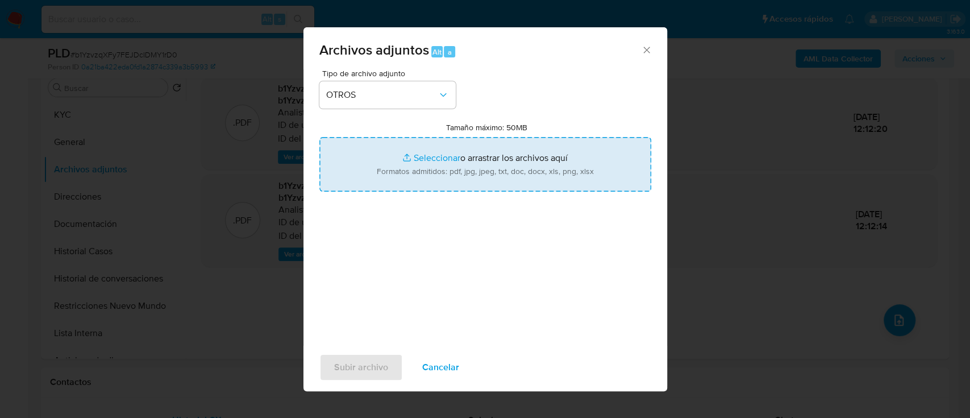
click at [481, 161] on input "Tamaño máximo: 50MB Seleccionar archivos" at bounding box center [485, 164] width 332 height 55
type input "C:\fakepath\Caselog b1YzvzqXFy7FEJDcIDMY1rD0_2025_09_18_03_57_19.docx"
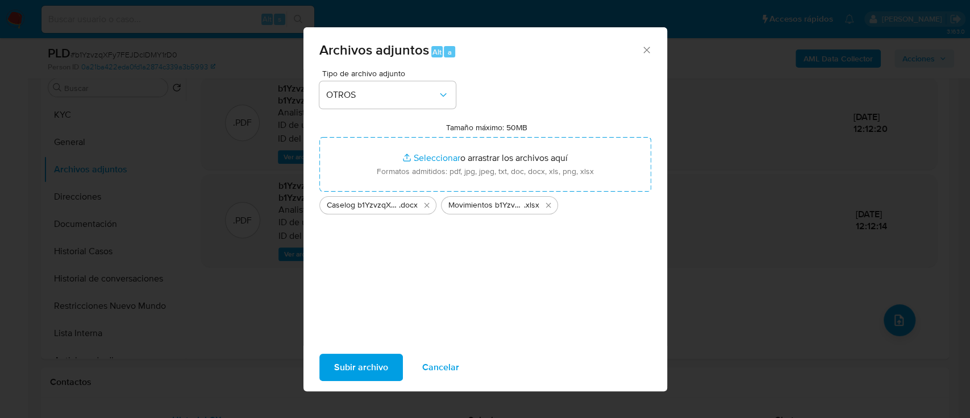
click at [361, 372] on span "Subir archivo" at bounding box center [361, 367] width 54 height 25
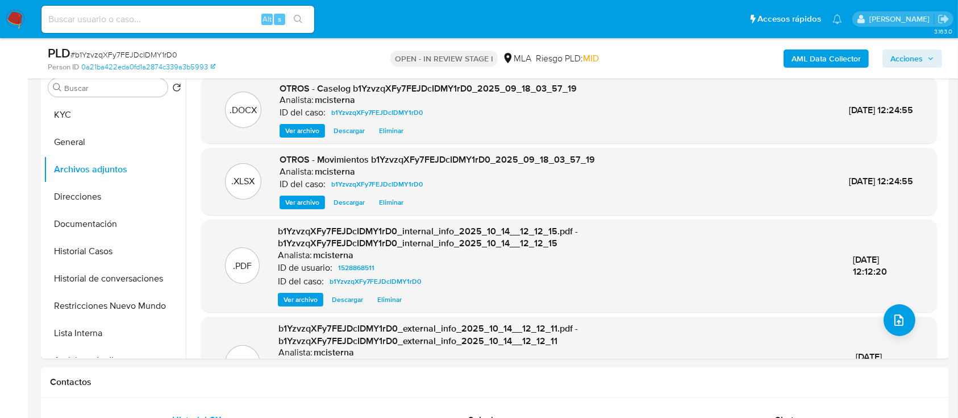
click at [896, 55] on span "Acciones" at bounding box center [906, 58] width 32 height 18
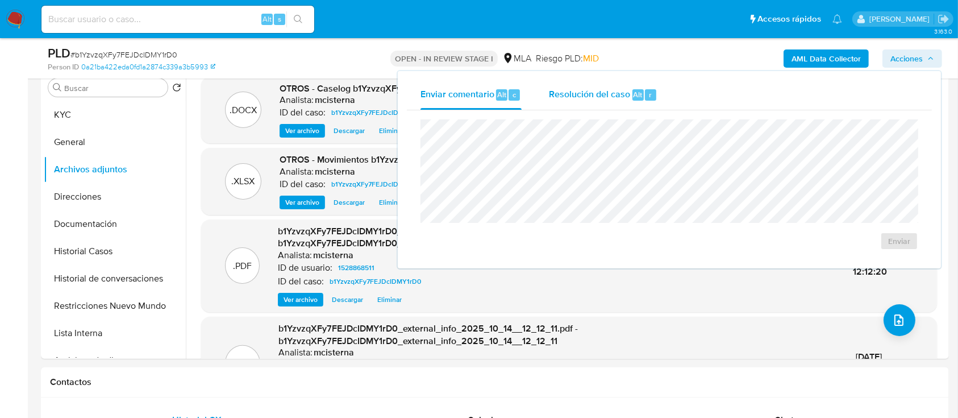
click at [656, 106] on div "Resolución del caso Alt r" at bounding box center [603, 95] width 109 height 30
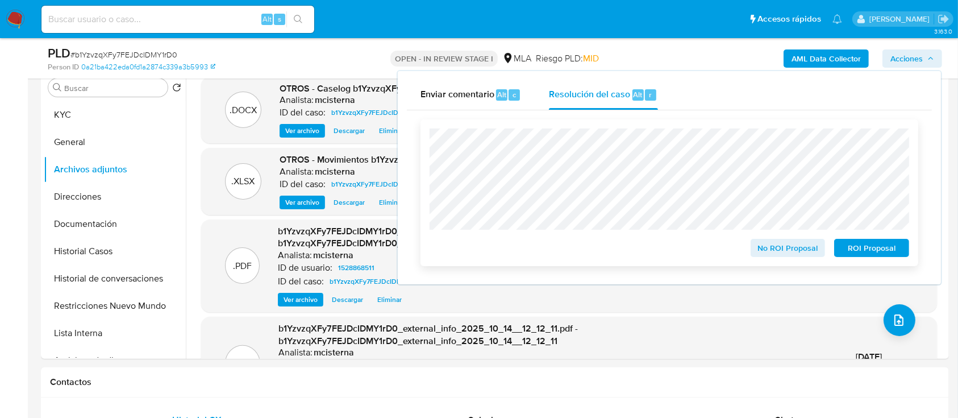
click at [778, 248] on span "No ROI Proposal" at bounding box center [787, 248] width 59 height 16
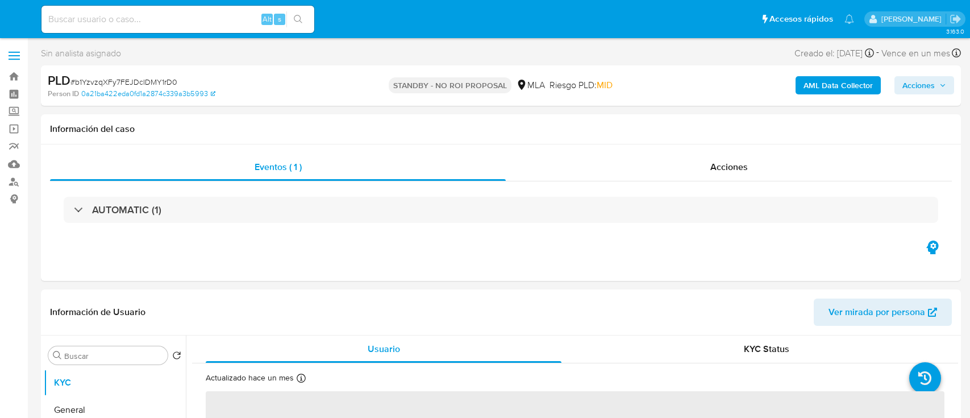
select select "10"
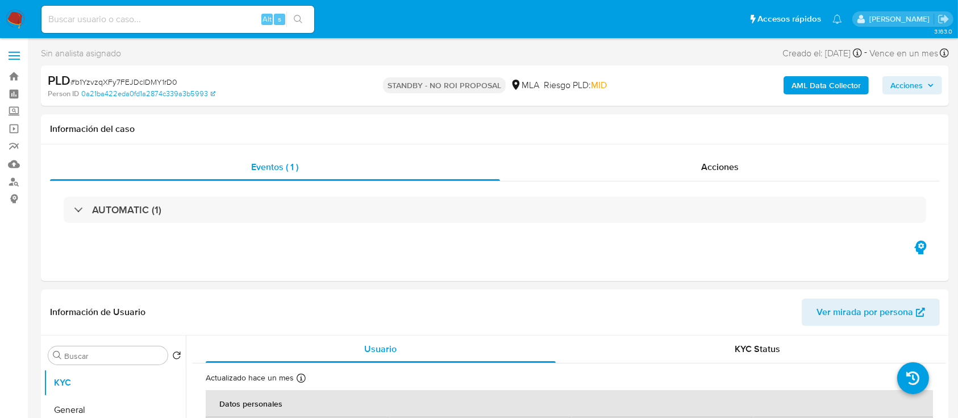
click at [210, 16] on input at bounding box center [177, 19] width 273 height 15
paste input "BrNN528khvTNXFyjxm0OlOCQ"
type input "BrNN528khvTNXFyjxm0OlOCQ"
click at [302, 16] on icon "search-icon" at bounding box center [298, 19] width 9 height 9
click at [304, 20] on button "search-icon" at bounding box center [297, 19] width 23 height 16
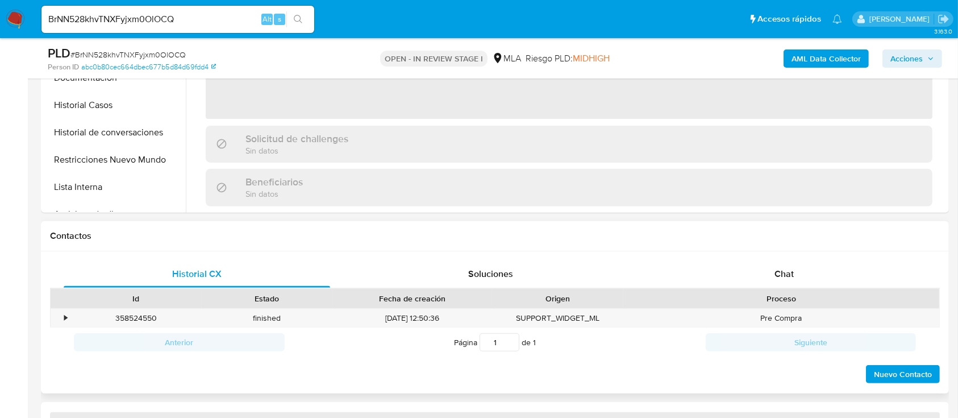
scroll to position [378, 0]
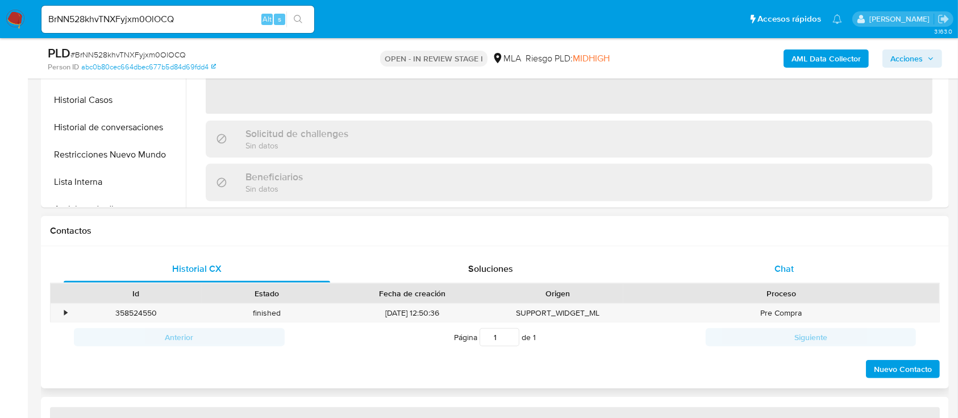
select select "10"
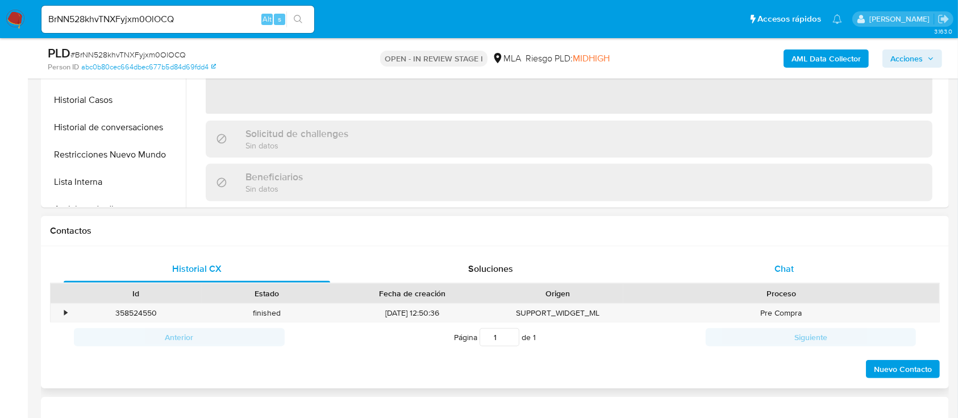
click at [766, 271] on div "Chat" at bounding box center [784, 268] width 266 height 27
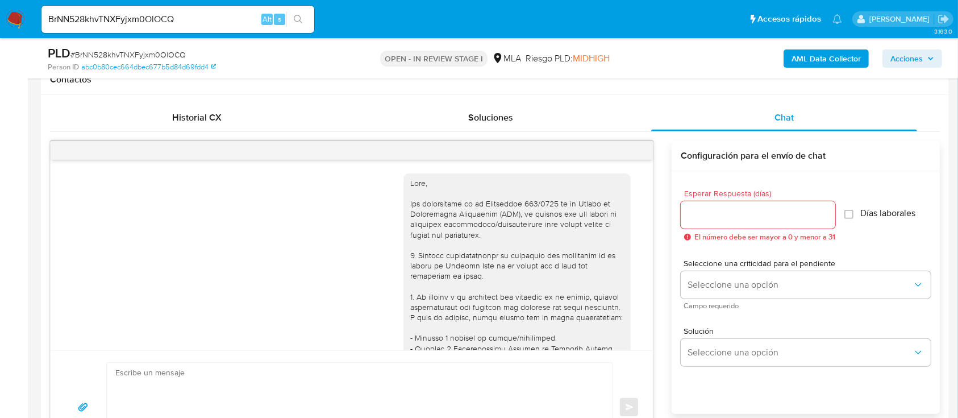
scroll to position [716, 0]
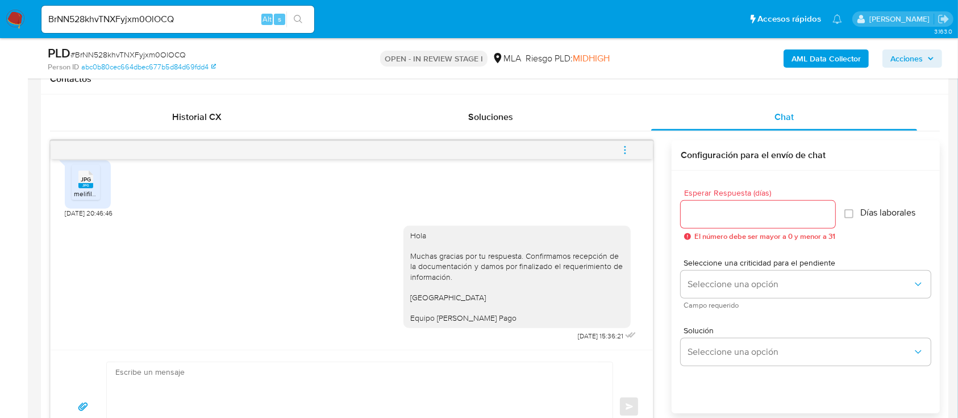
click at [623, 145] on icon "menu-action" at bounding box center [625, 150] width 10 height 10
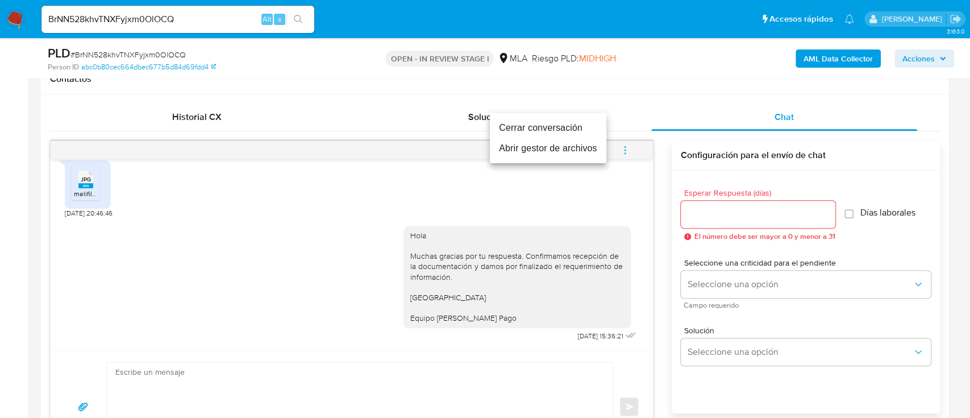
click at [530, 127] on li "Cerrar conversación" at bounding box center [548, 128] width 116 height 20
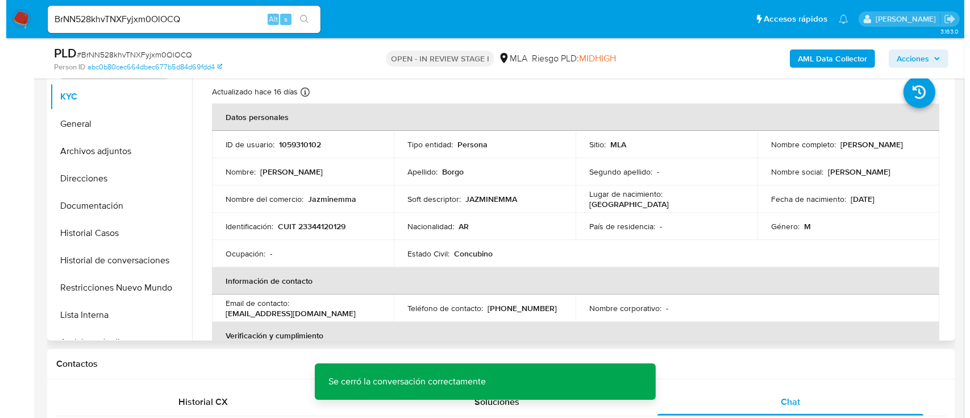
scroll to position [151, 0]
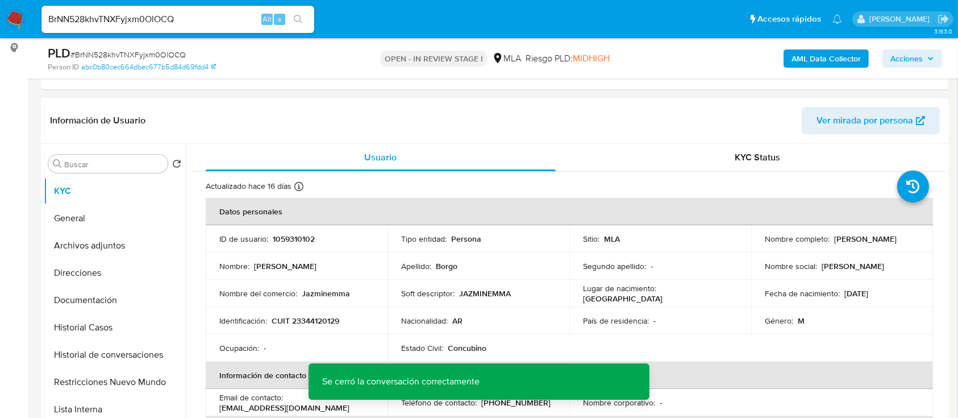
click at [285, 236] on p "1059310102" at bounding box center [294, 239] width 42 height 10
copy p "1059310102"
click at [839, 61] on b "AML Data Collector" at bounding box center [825, 58] width 69 height 18
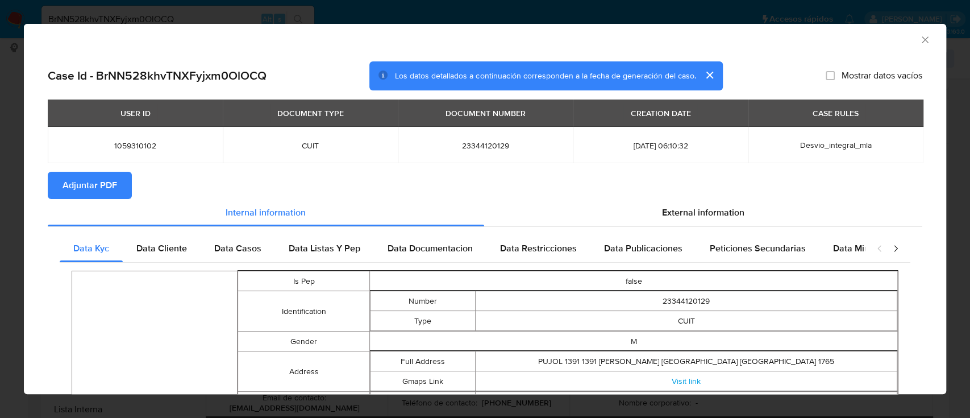
click at [77, 192] on span "Adjuntar PDF" at bounding box center [89, 185] width 55 height 25
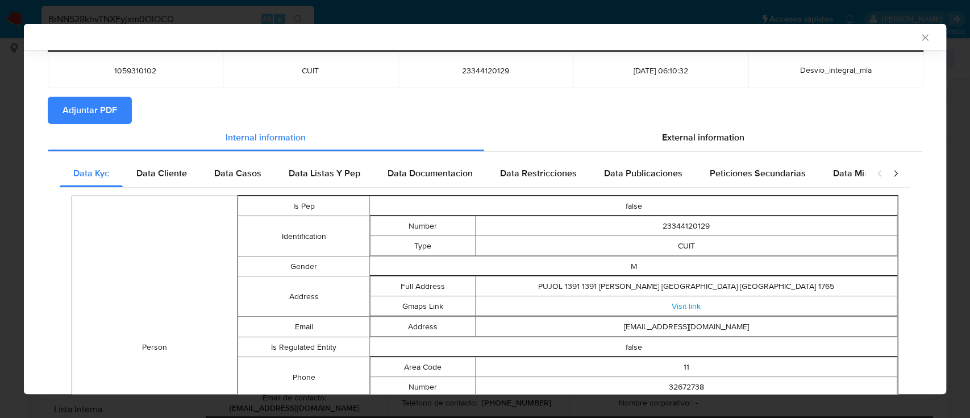
click at [922, 39] on icon "Cerrar ventana" at bounding box center [925, 37] width 6 height 6
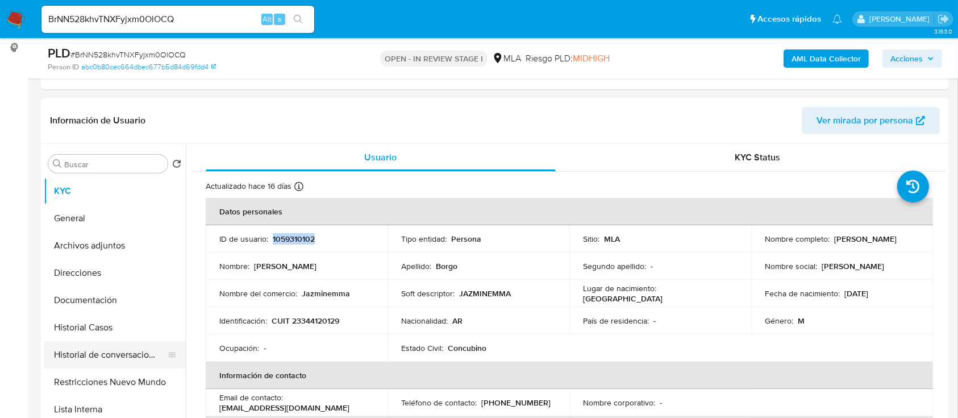
click at [124, 348] on button "Historial de conversaciones" at bounding box center [110, 354] width 133 height 27
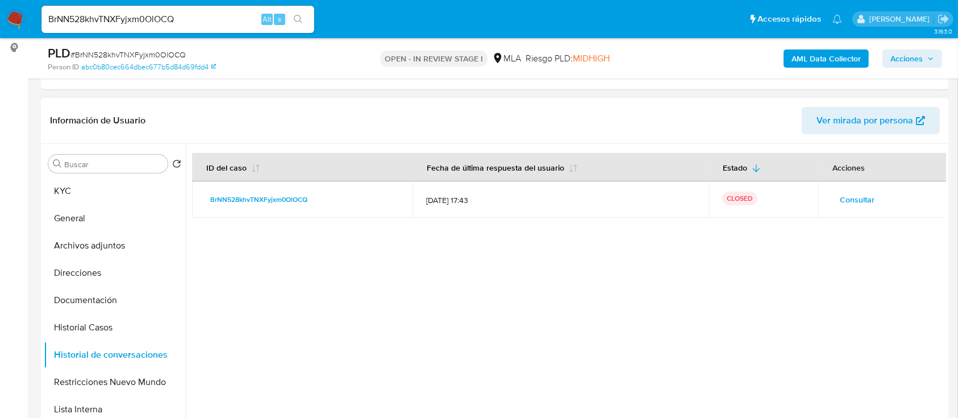
click at [851, 178] on div "Acciones" at bounding box center [849, 166] width 60 height 27
click at [854, 202] on span "Consultar" at bounding box center [857, 199] width 35 height 16
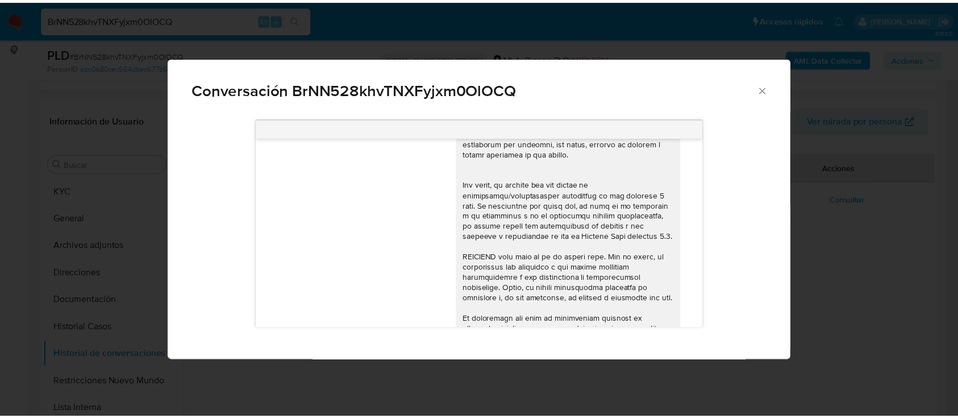
scroll to position [455, 0]
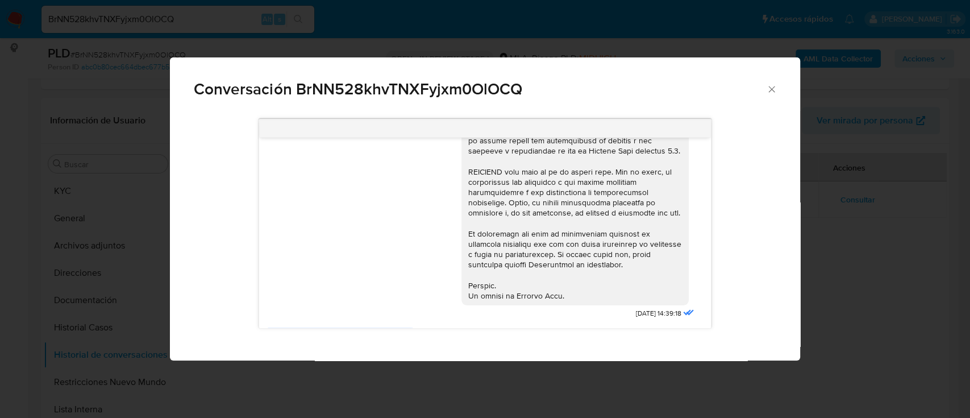
click at [851, 305] on div "Conversación BrNN528khvTNXFyjxm0OlOCQ 17/09/2025 14:39:18 JPG JPG melifile79476…" at bounding box center [485, 209] width 970 height 418
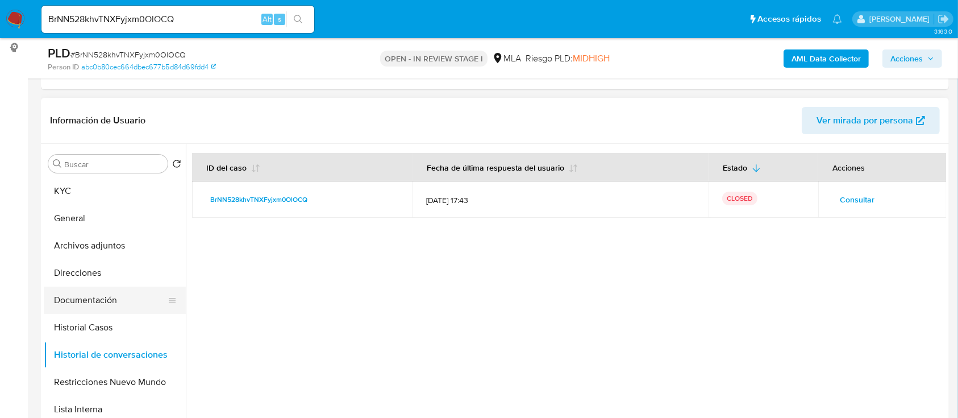
click at [145, 304] on button "Documentación" at bounding box center [110, 299] width 133 height 27
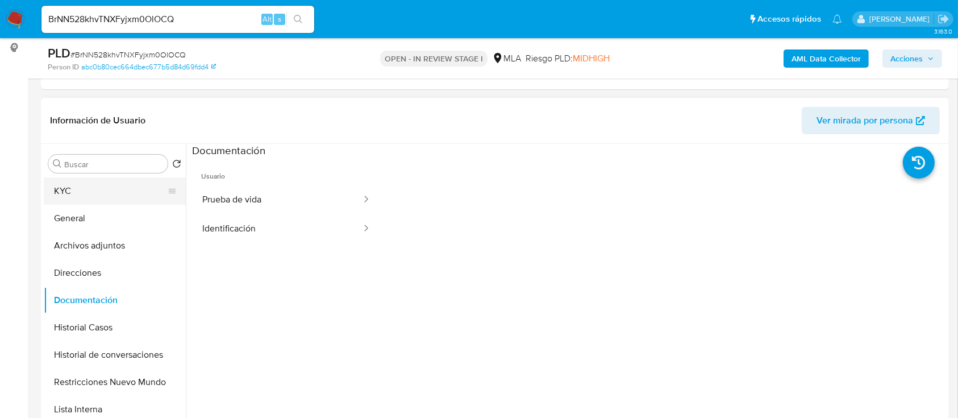
click at [124, 192] on button "KYC" at bounding box center [110, 190] width 133 height 27
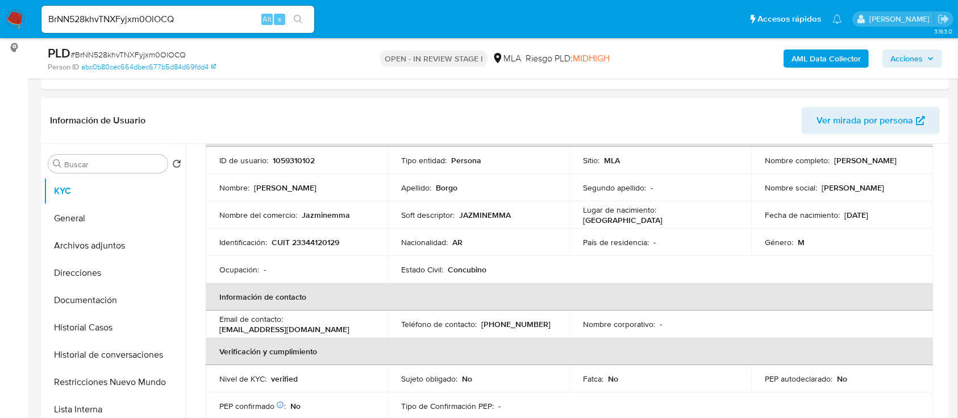
scroll to position [76, 0]
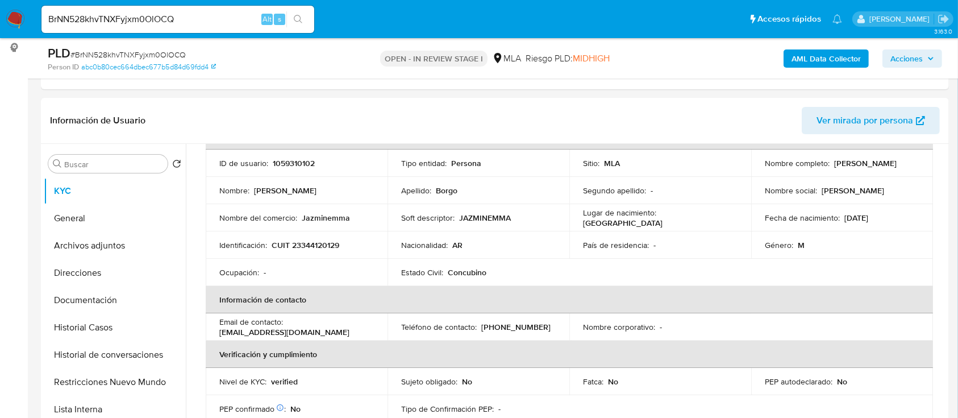
drag, startPoint x: 761, startPoint y: 172, endPoint x: 864, endPoint y: 172, distance: 102.8
click at [864, 168] on div "Nombre completo : Gabriel Emmanuel Borgo" at bounding box center [842, 163] width 155 height 10
copy p "Gabriel Emmanuel Borgo"
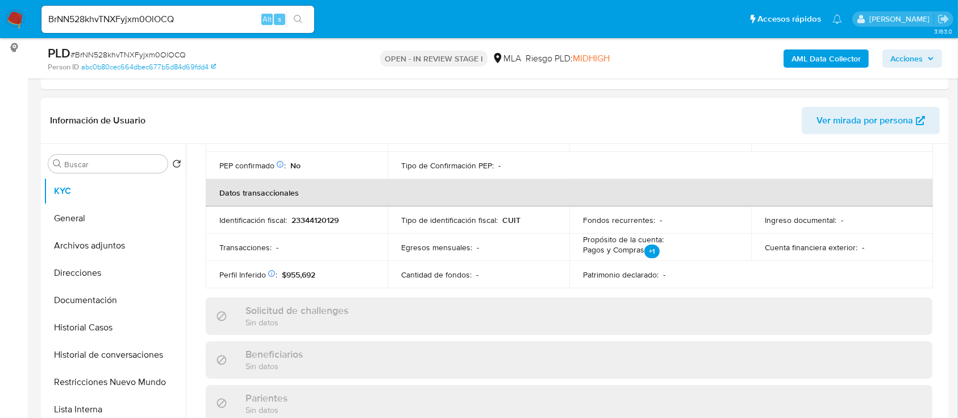
scroll to position [378, 0]
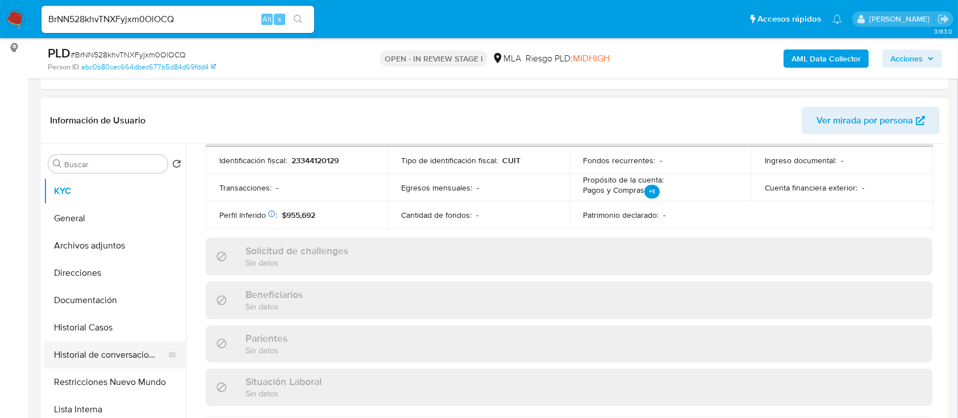
click at [145, 343] on button "Historial de conversaciones" at bounding box center [110, 354] width 133 height 27
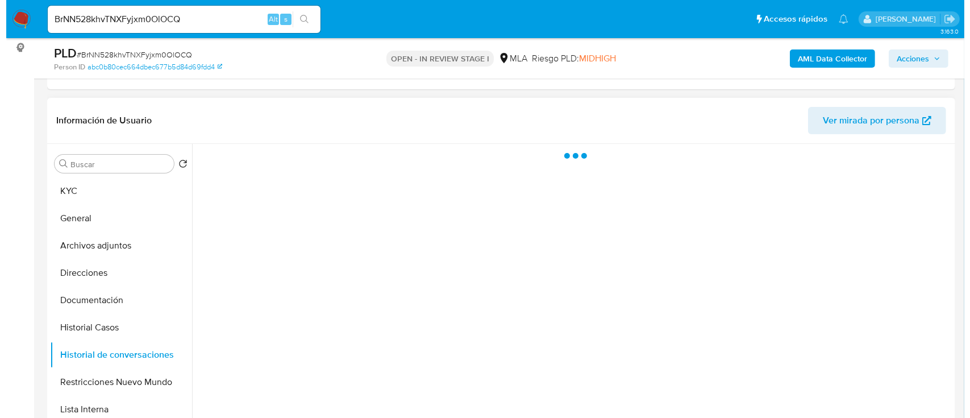
scroll to position [0, 0]
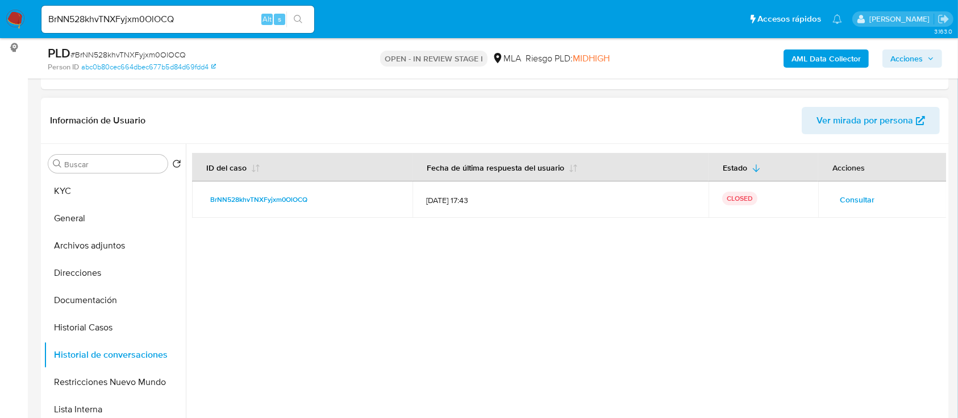
click at [861, 196] on span "Consultar" at bounding box center [857, 199] width 35 height 16
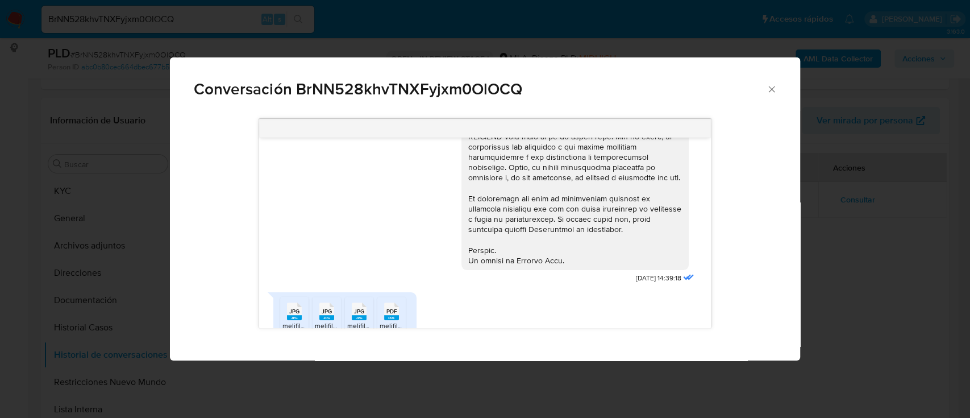
scroll to position [641, 0]
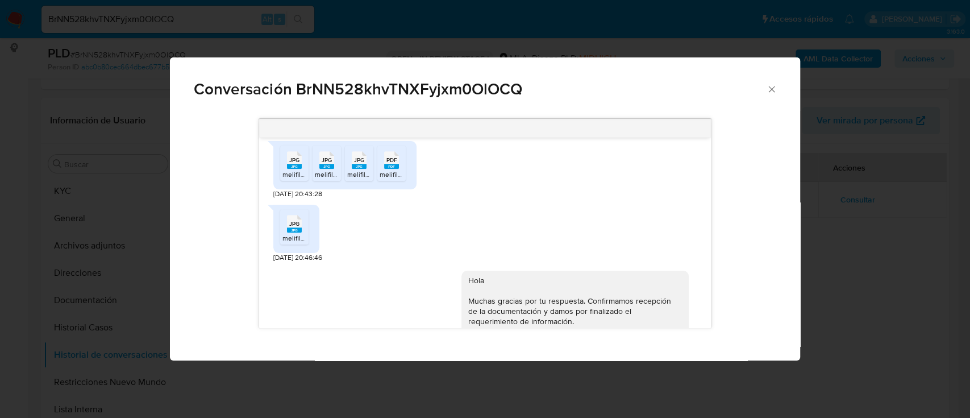
click at [102, 193] on div "Conversación BrNN528khvTNXFyjxm0OlOCQ 17/09/2025 14:39:18 JPG JPG melifile79476…" at bounding box center [485, 209] width 970 height 418
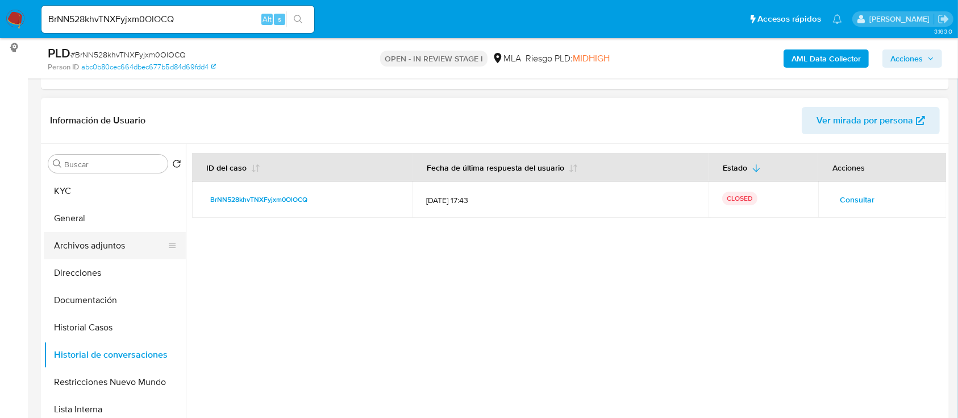
click at [112, 248] on button "Archivos adjuntos" at bounding box center [110, 245] width 133 height 27
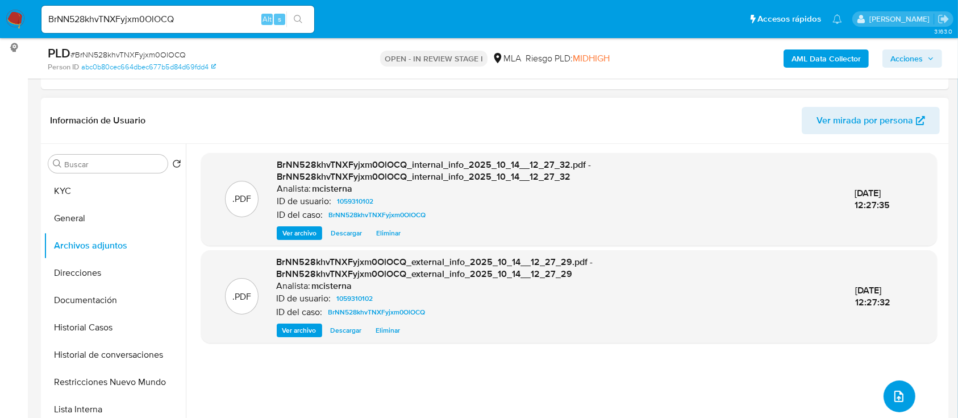
click at [892, 389] on icon "upload-file" at bounding box center [899, 396] width 14 height 14
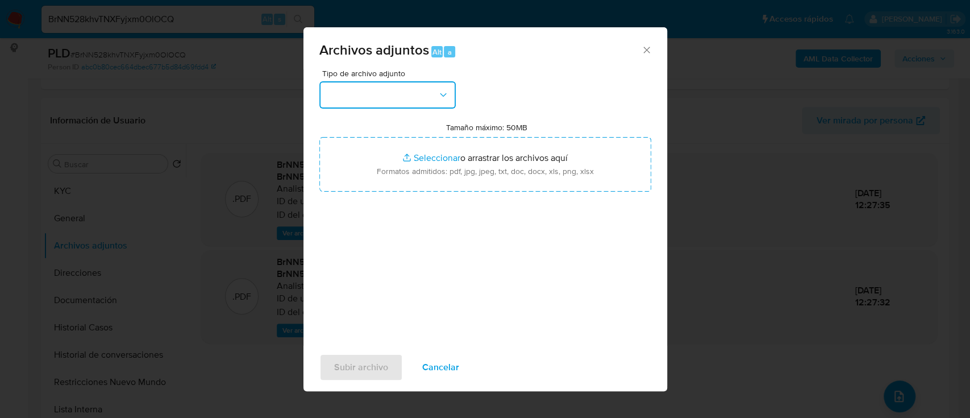
click at [395, 103] on button "button" at bounding box center [387, 94] width 136 height 27
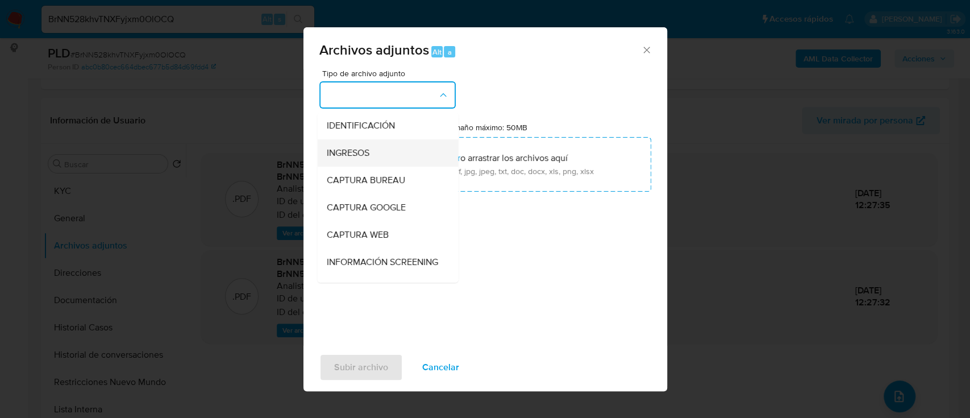
click at [373, 148] on div "INGRESOS" at bounding box center [384, 152] width 116 height 27
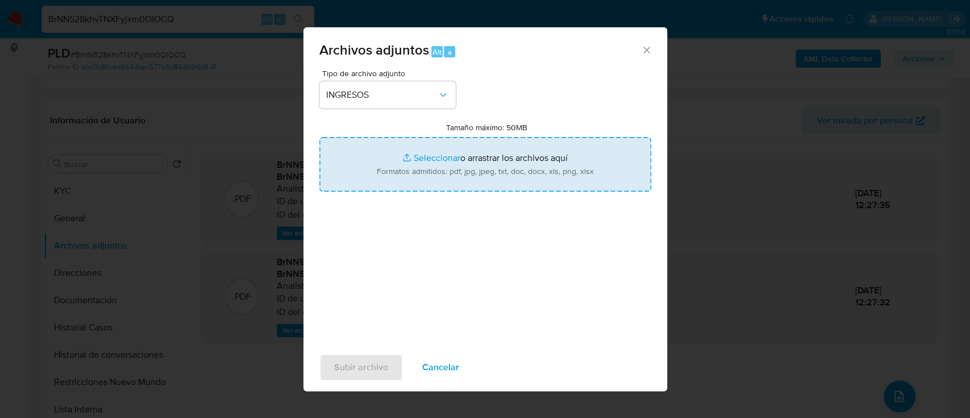
click at [459, 179] on input "Tamaño máximo: 50MB Seleccionar archivos" at bounding box center [485, 164] width 332 height 55
type input "C:\fakepath\Listado Comprobantes Emitidos 2024.pdf"
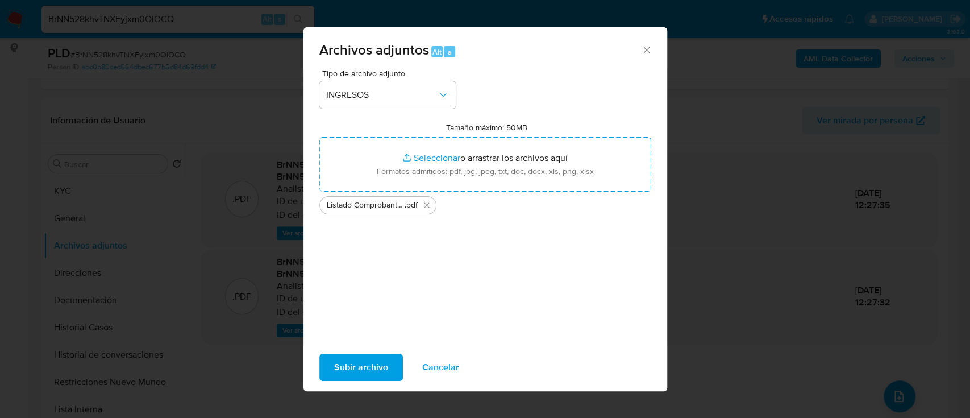
click at [377, 355] on span "Subir archivo" at bounding box center [361, 367] width 54 height 25
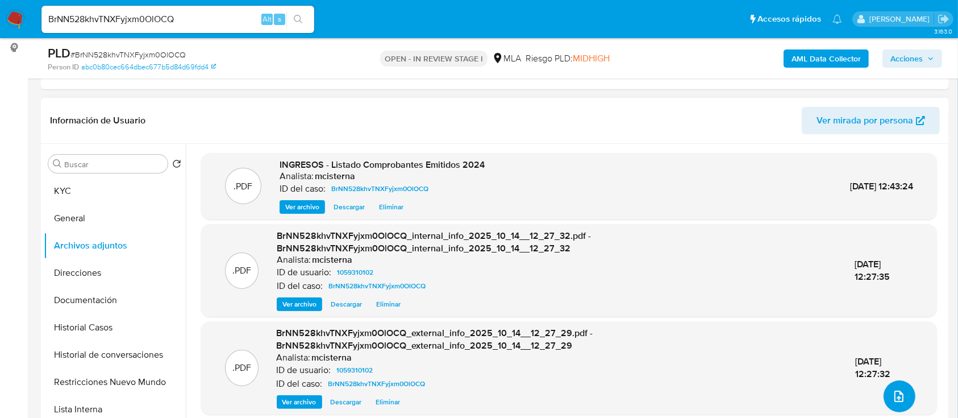
click at [892, 391] on icon "upload-file" at bounding box center [899, 396] width 14 height 14
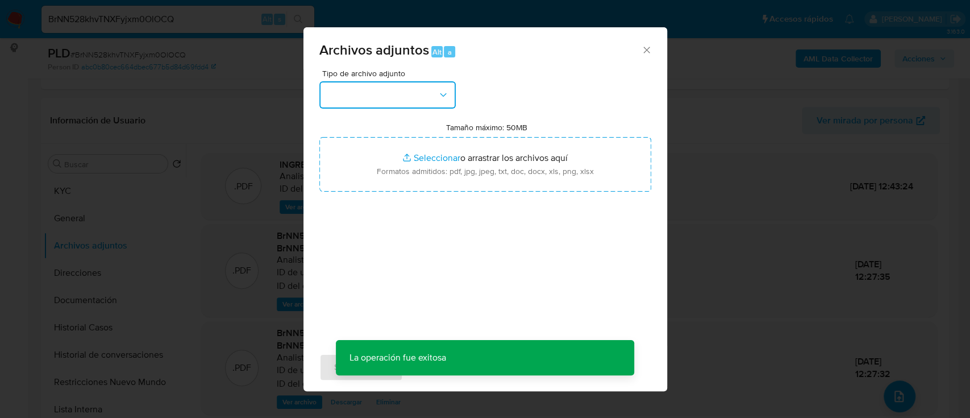
click at [345, 95] on button "button" at bounding box center [387, 94] width 136 height 27
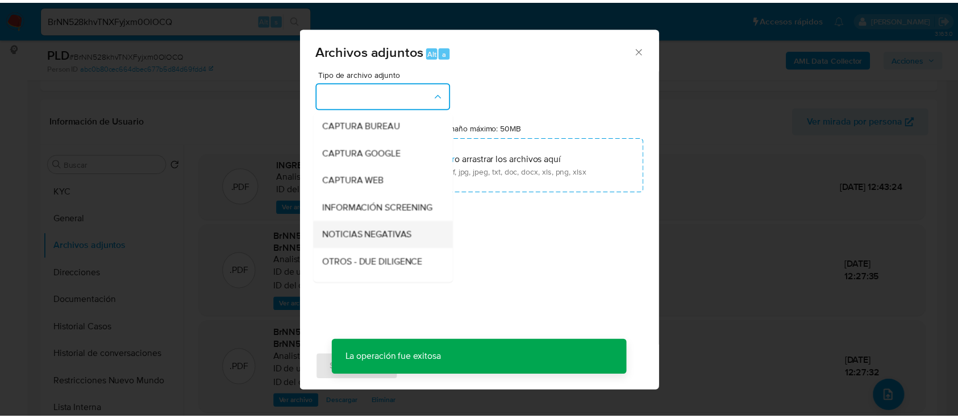
scroll to position [76, 0]
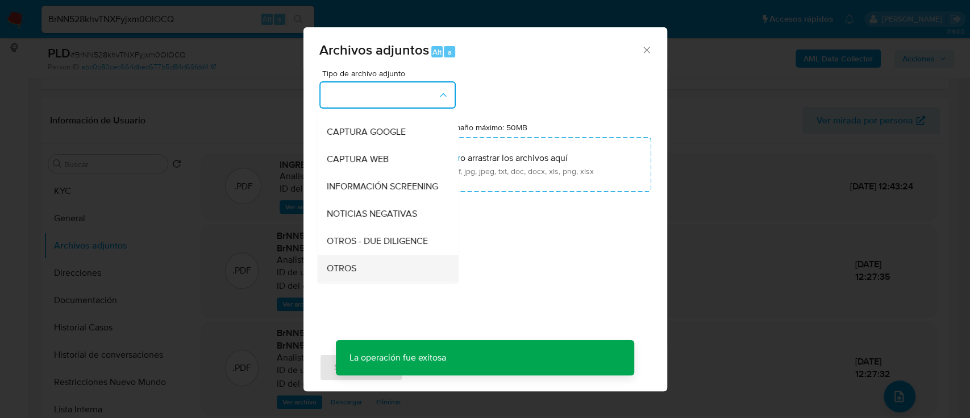
click at [361, 270] on div "OTROS" at bounding box center [384, 268] width 116 height 27
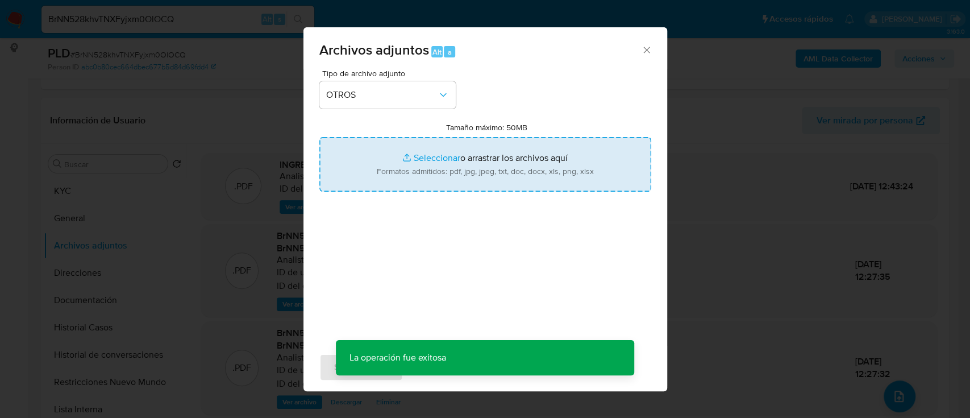
click at [462, 166] on input "Tamaño máximo: 50MB Seleccionar archivos" at bounding box center [485, 164] width 332 height 55
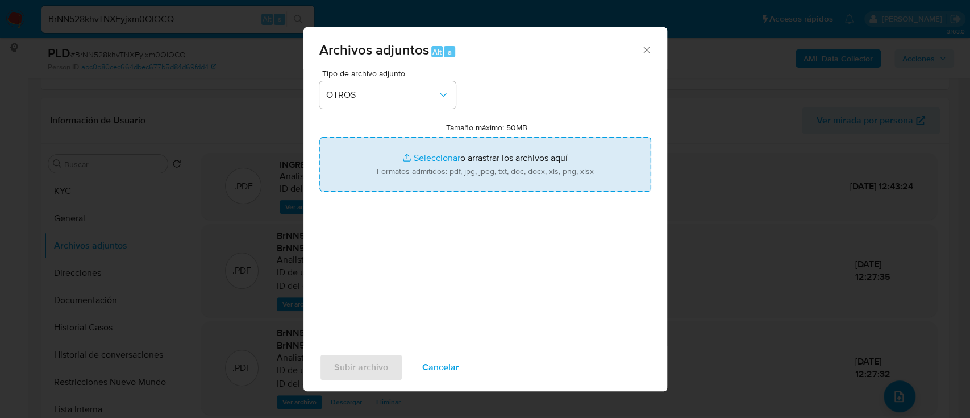
type input "C:\fakepath\Caselog BrNN528khvTNXFyjxm0OlOCQ_2025_09_18_01_49_53.docx"
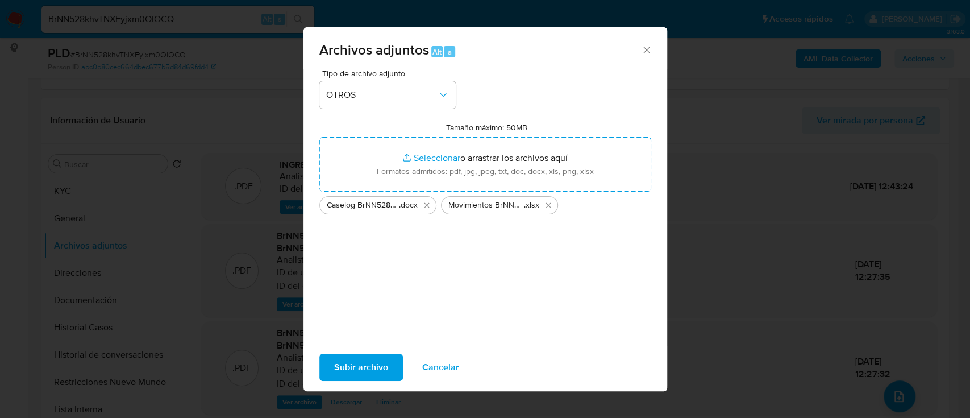
click at [359, 360] on span "Subir archivo" at bounding box center [361, 367] width 54 height 25
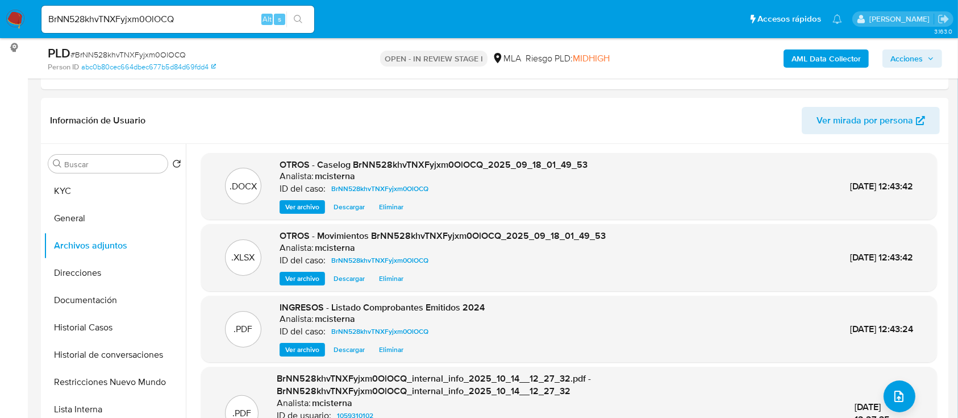
click at [918, 68] on div "AML Data Collector Acciones" at bounding box center [794, 58] width 295 height 27
click at [915, 59] on span "Acciones" at bounding box center [906, 58] width 32 height 18
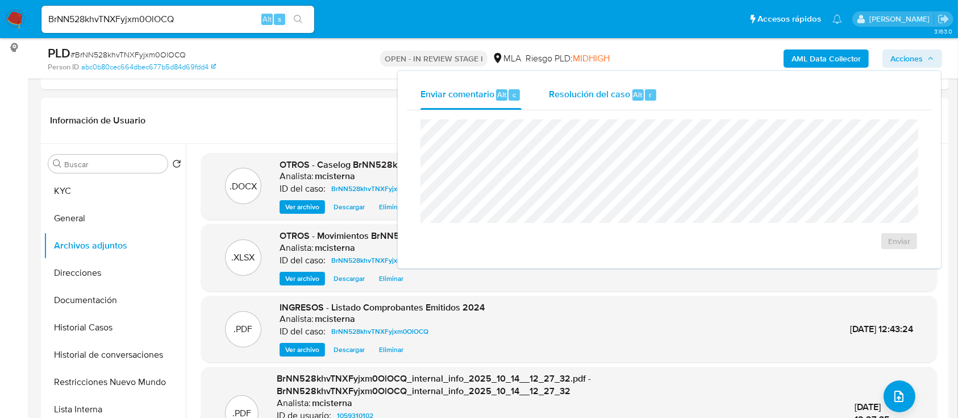
click at [582, 94] on span "Resolución del caso" at bounding box center [589, 93] width 81 height 13
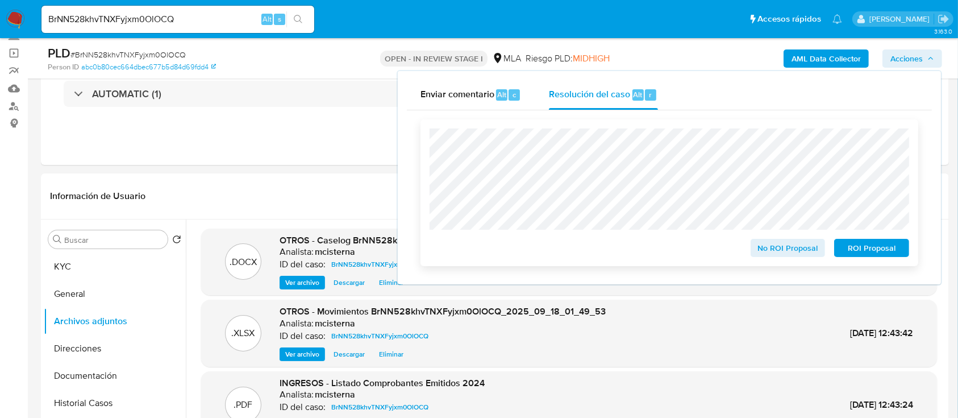
click at [758, 247] on span "No ROI Proposal" at bounding box center [787, 248] width 59 height 16
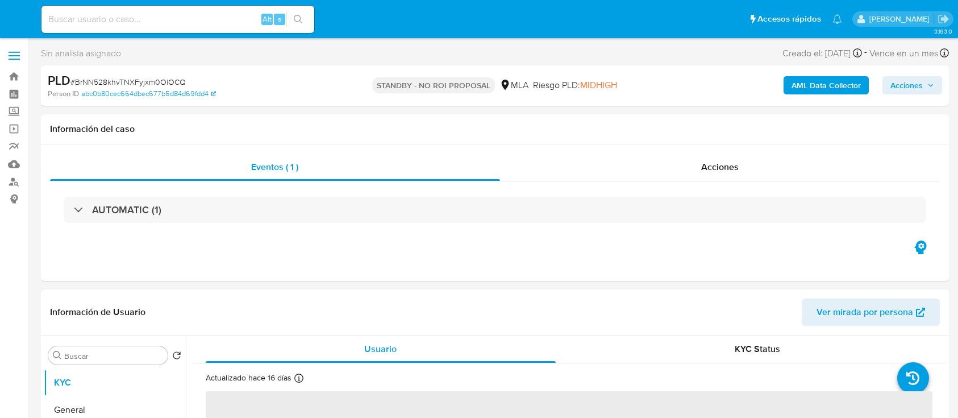
select select "10"
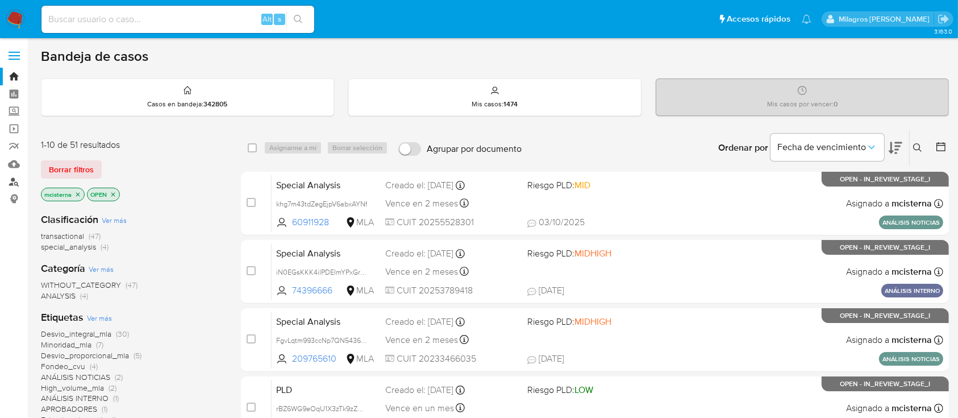
click at [12, 182] on link "Buscador de personas" at bounding box center [67, 182] width 135 height 18
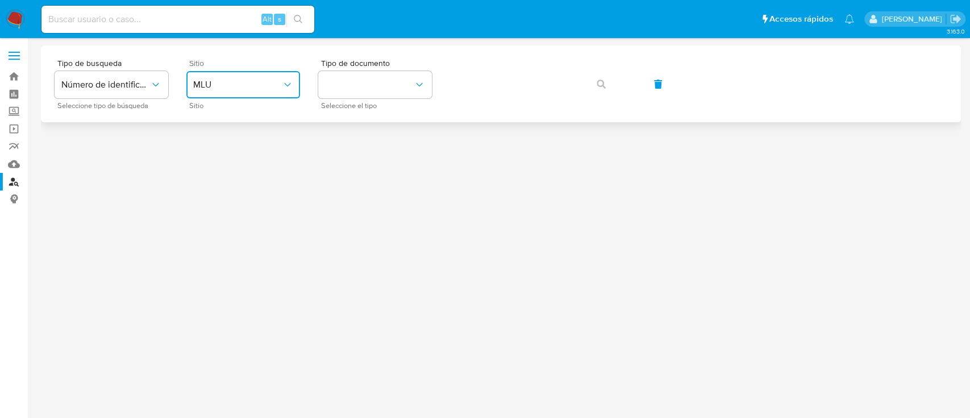
click at [257, 83] on span "MLU" at bounding box center [237, 84] width 89 height 11
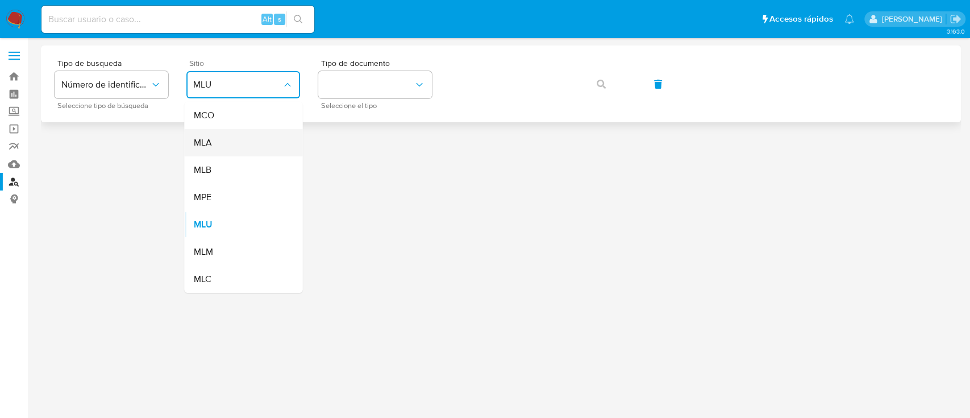
click at [241, 143] on div "MLA" at bounding box center [239, 142] width 93 height 27
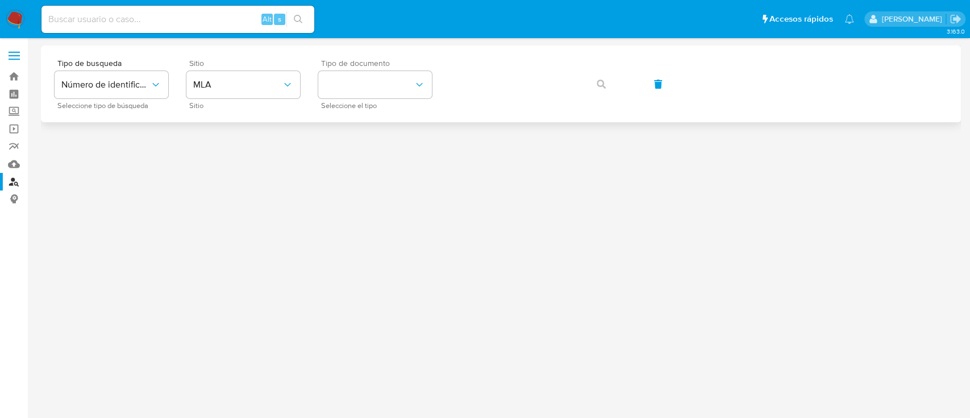
click at [341, 106] on span "Seleccione el tipo" at bounding box center [378, 106] width 114 height 6
click at [367, 80] on button "identificationType" at bounding box center [375, 84] width 114 height 27
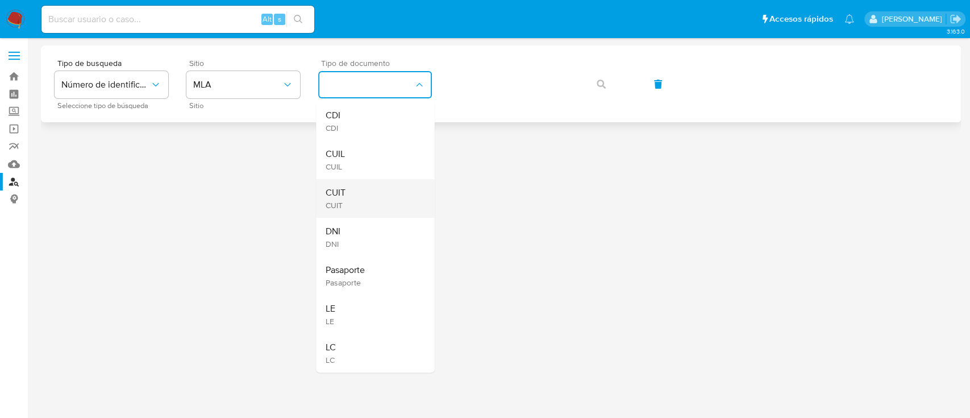
click at [355, 204] on div "CUIT CUIT" at bounding box center [371, 198] width 93 height 39
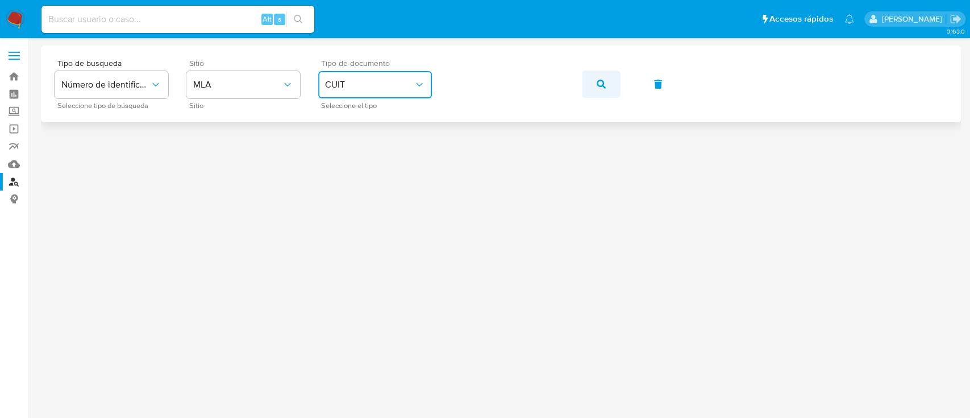
click at [610, 86] on button "button" at bounding box center [601, 83] width 39 height 27
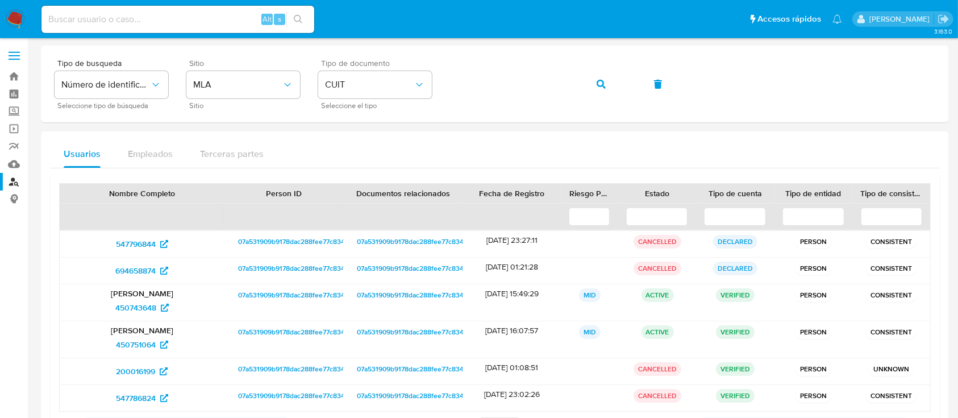
scroll to position [76, 0]
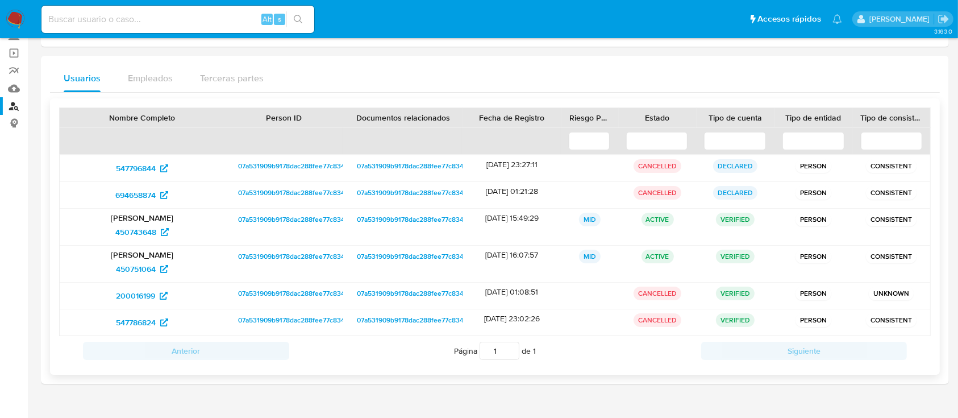
click at [725, 137] on input at bounding box center [735, 141] width 62 height 18
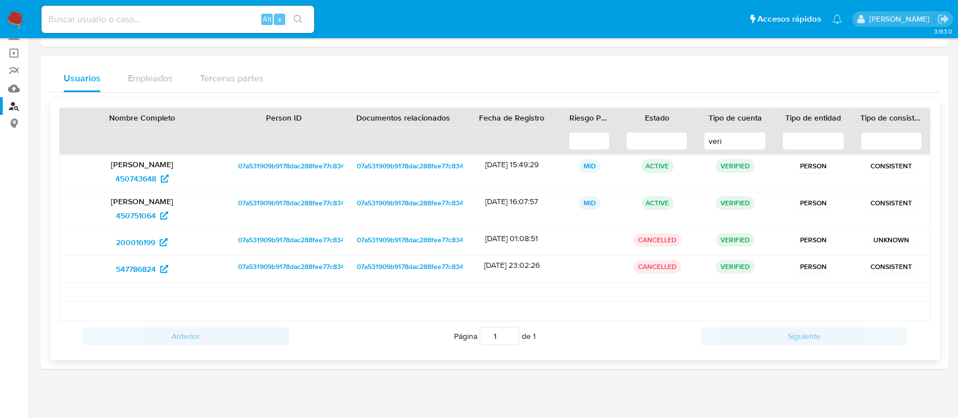
type input "veri"
drag, startPoint x: 103, startPoint y: 220, endPoint x: 157, endPoint y: 219, distance: 54.0
click at [157, 219] on div "450751064" at bounding box center [142, 215] width 149 height 18
drag, startPoint x: 102, startPoint y: 179, endPoint x: 159, endPoint y: 179, distance: 57.4
click at [159, 179] on div "450743648" at bounding box center [142, 178] width 149 height 18
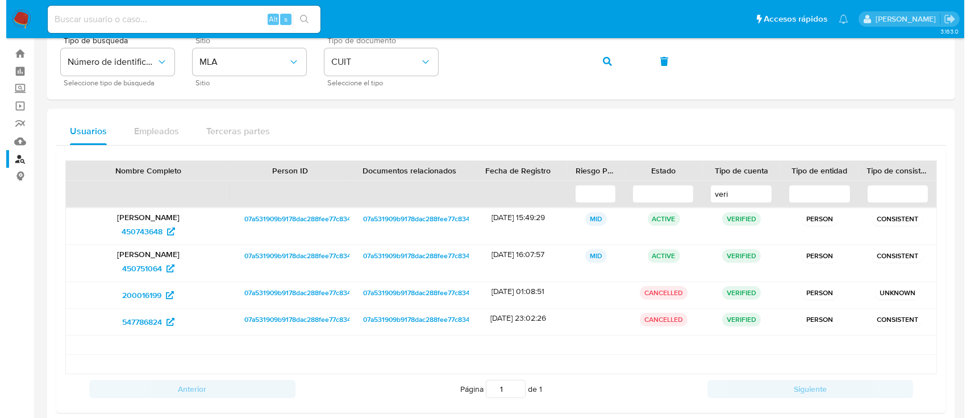
scroll to position [0, 0]
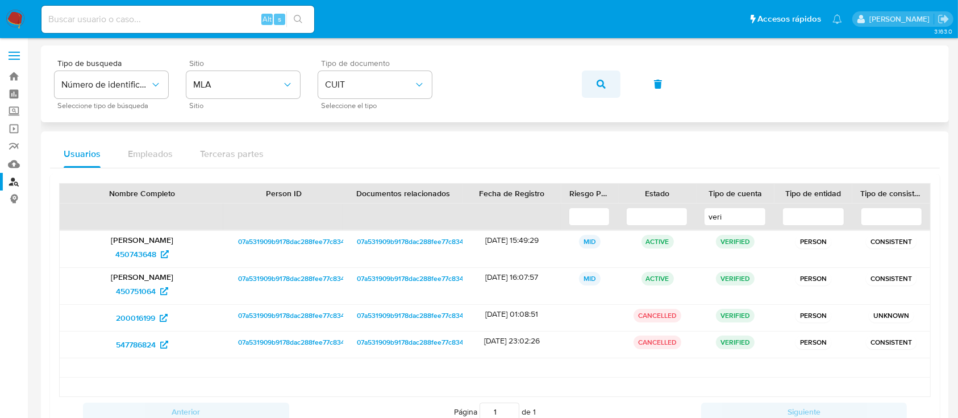
click at [603, 82] on icon "button" at bounding box center [601, 84] width 9 height 9
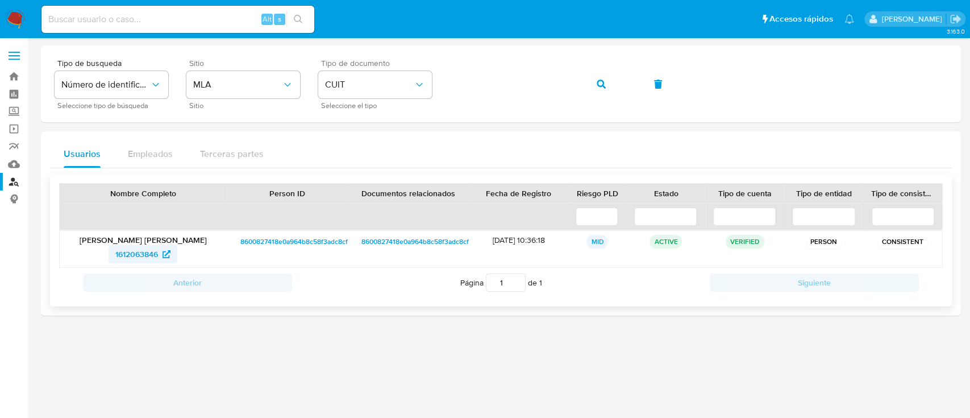
drag, startPoint x: 107, startPoint y: 256, endPoint x: 163, endPoint y: 260, distance: 55.9
click at [163, 260] on div "1612063846" at bounding box center [143, 254] width 151 height 18
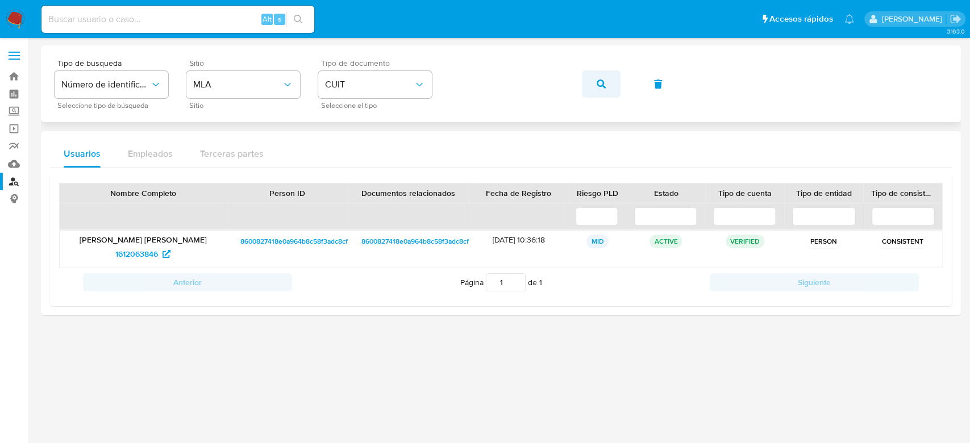
click at [591, 83] on button "button" at bounding box center [601, 83] width 39 height 27
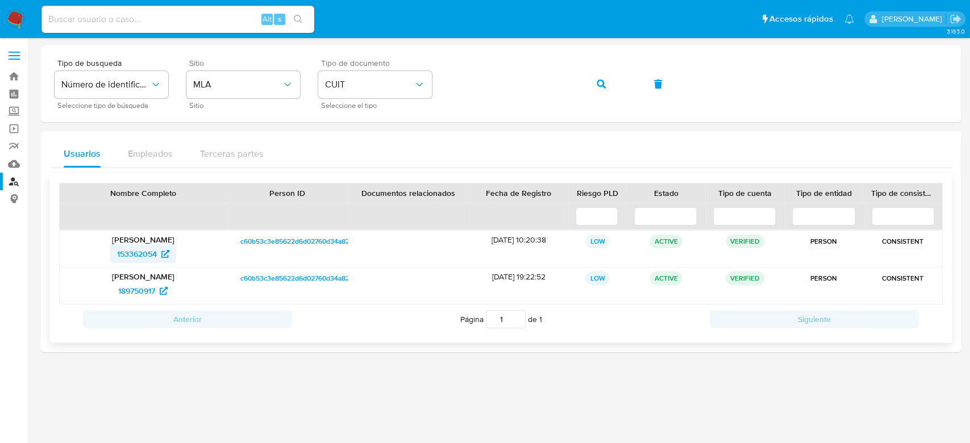
drag, startPoint x: 105, startPoint y: 252, endPoint x: 159, endPoint y: 252, distance: 54.5
click at [159, 252] on div "153362054" at bounding box center [143, 254] width 151 height 18
drag, startPoint x: 100, startPoint y: 291, endPoint x: 156, endPoint y: 293, distance: 55.7
click at [156, 293] on div "189750917" at bounding box center [143, 291] width 151 height 18
